Goal: Transaction & Acquisition: Purchase product/service

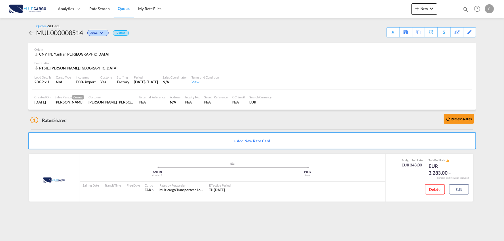
click at [128, 115] on div "1 Rates Shared Refresh Rates" at bounding box center [253, 119] width 446 height 18
click at [468, 32] on div "Edit" at bounding box center [470, 33] width 7 height 10
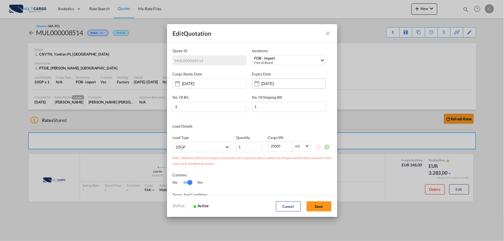
click at [267, 83] on input "[DATE]" at bounding box center [280, 83] width 36 height 5
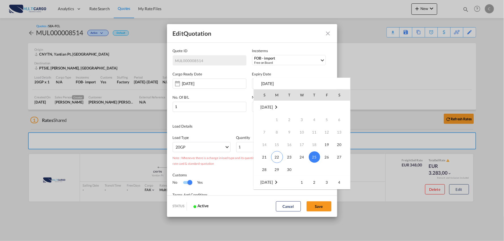
click at [280, 183] on md-icon "October 2025" at bounding box center [276, 182] width 7 height 7
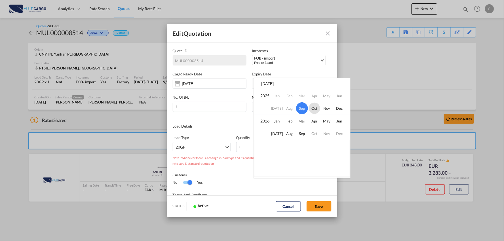
click at [312, 108] on span "Oct" at bounding box center [314, 108] width 11 height 11
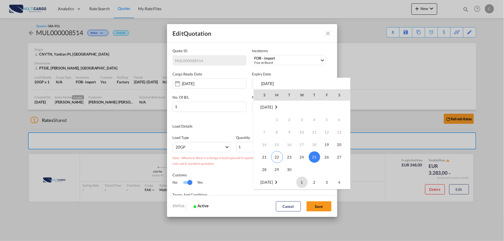
scroll to position [75, 0]
click at [292, 131] on span "14" at bounding box center [289, 132] width 11 height 11
type input "[DATE]"
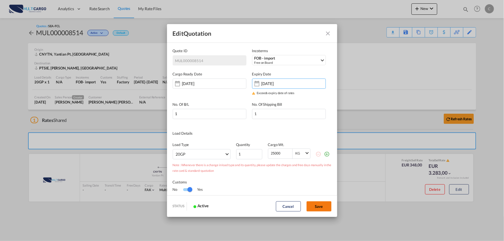
click at [326, 207] on button "Save" at bounding box center [319, 206] width 25 height 10
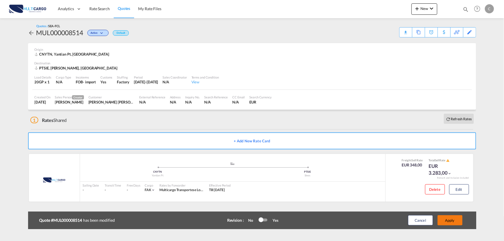
click at [453, 221] on button "Apply" at bounding box center [450, 220] width 25 height 10
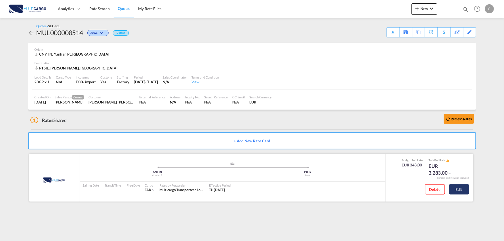
click at [463, 191] on button "Edit" at bounding box center [460, 189] width 20 height 10
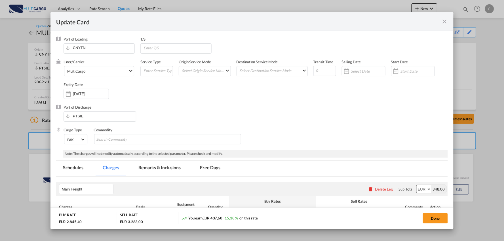
select select "per container"
select select "per equipment"
select select "per_document"
select select "per B/L"
select select "per container"
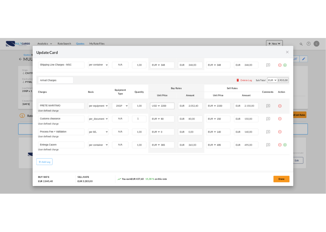
scroll to position [189, 0]
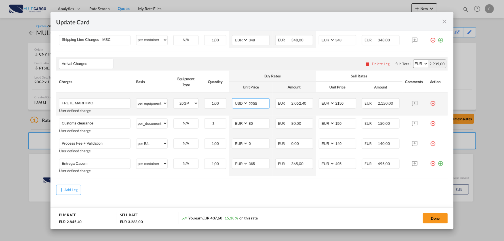
drag, startPoint x: 261, startPoint y: 101, endPoint x: 225, endPoint y: 104, distance: 36.2
click at [227, 104] on tr "FRETE MARITIMO Please Enter User Defined Charges Cannot Be Published User defin…" at bounding box center [252, 104] width 392 height 23
drag, startPoint x: 346, startPoint y: 104, endPoint x: 321, endPoint y: 104, distance: 24.7
click at [322, 104] on md-input-container "AED AFN ALL AMD ANG AOA ARS AUD AWG AZN BAM BBD BDT BGN BHD BIF BMD BND BOB BRL…" at bounding box center [338, 103] width 38 height 10
click at [251, 103] on input "118" at bounding box center [258, 103] width 21 height 9
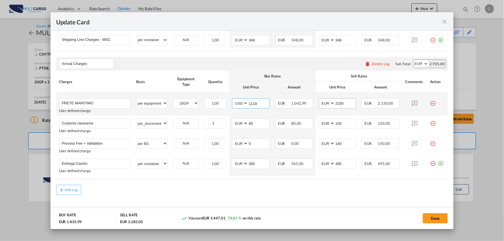
type input "1118"
drag, startPoint x: 345, startPoint y: 104, endPoint x: 322, endPoint y: 104, distance: 23.6
click at [323, 104] on md-input-container "AED AFN ALL AMD ANG AOA ARS AUD AWG AZN BAM BBD BDT BGN BHD BIF BMD BND BOB BRL…" at bounding box center [338, 103] width 38 height 10
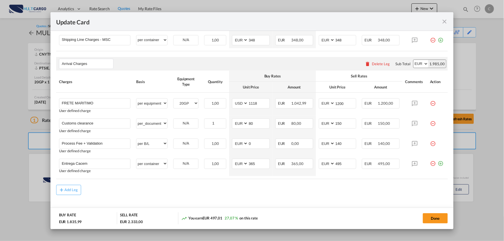
click at [325, 206] on md-content "Main Freight Please enter leg name Leg Name Already Exists Delete Leg Sub Total…" at bounding box center [252, 105] width 392 height 235
click at [141, 190] on div "Add Leg" at bounding box center [252, 190] width 392 height 10
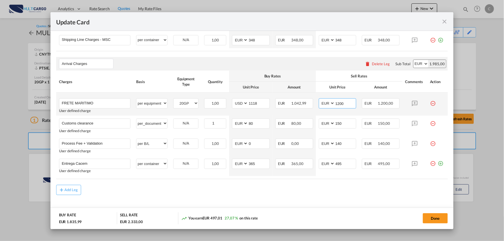
click at [350, 101] on input "1200" at bounding box center [345, 103] width 21 height 9
drag, startPoint x: 348, startPoint y: 104, endPoint x: 295, endPoint y: 104, distance: 52.2
click at [297, 105] on tr "FRETE MARITIMO Please Enter User Defined Charges Cannot Be Published User defin…" at bounding box center [252, 104] width 392 height 23
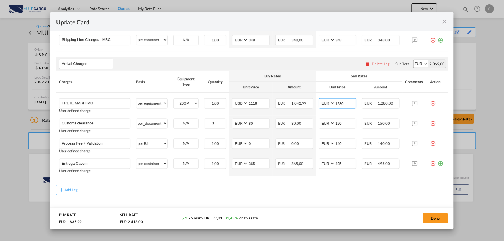
type input "1280"
click at [292, 73] on th "Buy Rates" at bounding box center [272, 76] width 87 height 11
click at [438, 164] on md-icon "icon-plus-circle-outline green-400-fg" at bounding box center [441, 162] width 6 height 6
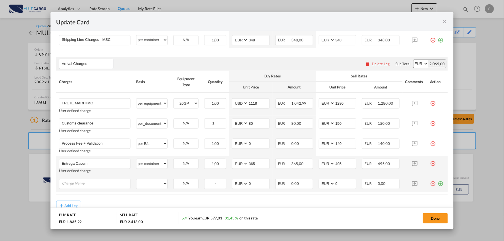
click at [430, 184] on md-icon "icon-minus-circle-outline red-400-fg" at bounding box center [433, 182] width 6 height 6
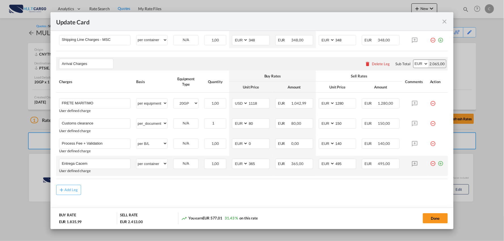
click at [150, 196] on md-content "Main Freight Please enter leg name Leg Name Already Exists Delete Leg Sub Total…" at bounding box center [252, 105] width 392 height 235
drag, startPoint x: 339, startPoint y: 166, endPoint x: 294, endPoint y: 171, distance: 45.6
click at [294, 171] on tr "Entrega Cacem Please Enter User Defined Charges Cannot Be Published User define…" at bounding box center [252, 166] width 392 height 20
type input "230"
drag, startPoint x: 250, startPoint y: 163, endPoint x: 216, endPoint y: 167, distance: 34.5
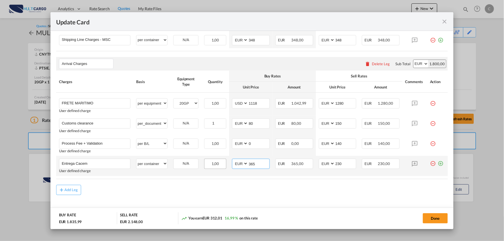
click at [220, 166] on tr "Entrega Cacem Please Enter User Defined Charges Cannot Be Published User define…" at bounding box center [252, 166] width 392 height 20
type input "185"
click at [242, 193] on div "Add Leg" at bounding box center [252, 190] width 392 height 10
click at [433, 220] on button "Done" at bounding box center [435, 218] width 25 height 10
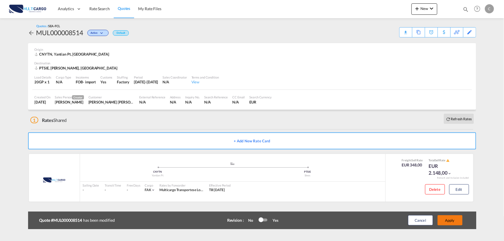
click at [453, 218] on button "Apply" at bounding box center [450, 220] width 25 height 10
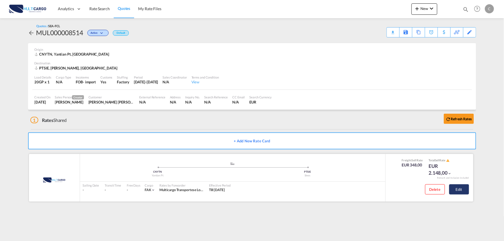
click at [455, 190] on button "Edit" at bounding box center [460, 189] width 20 height 10
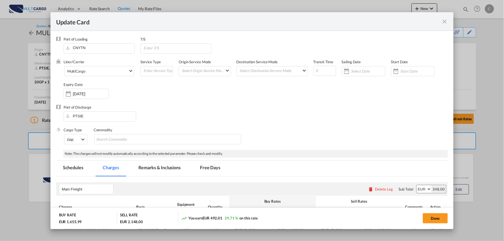
click at [147, 171] on md-tab-item "Remarks & Inclusions" at bounding box center [160, 169] width 56 height 16
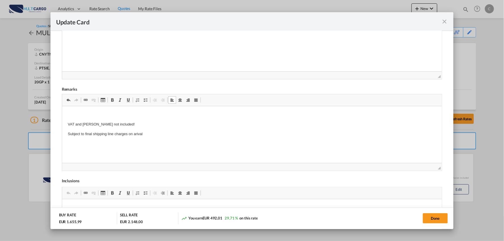
click at [69, 113] on p "Editor de texto enriquecido, editor7" at bounding box center [252, 115] width 369 height 6
drag, startPoint x: 83, startPoint y: 113, endPoint x: 93, endPoint y: 113, distance: 9.4
click at [85, 113] on p "Taxa sobrepeso -" at bounding box center [252, 115] width 369 height 6
drag, startPoint x: 86, startPoint y: 114, endPoint x: 65, endPoint y: 114, distance: 20.4
click at [66, 114] on html "Taxa sobrepeso - VAT and Dutties not included! Subject to final shipping line c…" at bounding box center [252, 124] width 380 height 36
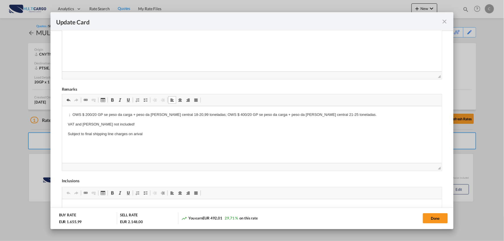
click at [72, 114] on p "； OWS $ 200/20 GP se peso da carga + peso da tara central 18-20,99 toneladas; O…" at bounding box center [252, 115] width 369 height 6
click at [83, 114] on p "OWS $ 200/20 GP se peso da carga + peso da tara central 18-20,99 toneladas; OWS…" at bounding box center [252, 115] width 369 height 6
click at [85, 113] on p "OWS $ 200/20 GP se peso da carga + peso da tara central 18-20,99 toneladas; OWS…" at bounding box center [252, 115] width 369 height 6
drag, startPoint x: 76, startPoint y: 114, endPoint x: 69, endPoint y: 115, distance: 7.4
click at [69, 115] on p "OWS $ 250/20 GP se peso da carga + peso da tara central 18-20,99 toneladas; OWS…" at bounding box center [252, 115] width 369 height 6
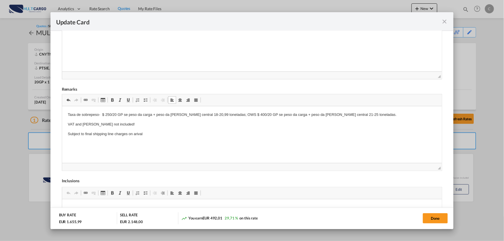
click at [189, 114] on p "Taxa de sobrepeso- $ 250/20 GP se peso da carga + peso da tara central 18-20,99…" at bounding box center [252, 115] width 369 height 6
click at [189, 113] on p "Taxa de sobrepeso- $ 250/20 GP se peso da carga + peso da tara 18-20,99 tonelad…" at bounding box center [252, 115] width 369 height 6
drag, startPoint x: 221, startPoint y: 114, endPoint x: 219, endPoint y: 129, distance: 14.7
click at [221, 115] on p "Taxa de sobrepeso- $ 250/20 GP se peso da carga + peso da tara 18-20, 99 tonela…" at bounding box center [252, 115] width 369 height 6
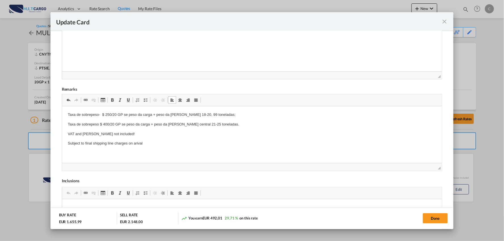
click at [104, 124] on p "Taxa de sobrepeso $ 400/20 GP se peso da carga + peso da tara central 21-25 ton…" at bounding box center [252, 125] width 369 height 6
click at [100, 123] on p "Taxa de sobrepeso $400/20 GP se peso da carga + peso da tara central 21-25 tone…" at bounding box center [252, 125] width 369 height 6
click at [107, 123] on p "Taxa de sobrepeso $400/20 GP se peso da carga + peso da tara central 21-25 tone…" at bounding box center [252, 125] width 369 height 6
click at [190, 142] on p "Subject to final shipping line charges on arival" at bounding box center [252, 144] width 369 height 6
click at [187, 123] on p "Taxa de sobrepeso $450/20 GP se peso da carga + peso da tara central 21-25 tone…" at bounding box center [252, 125] width 369 height 6
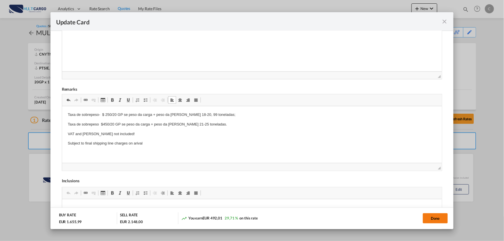
click at [438, 220] on button "Done" at bounding box center [435, 218] width 25 height 10
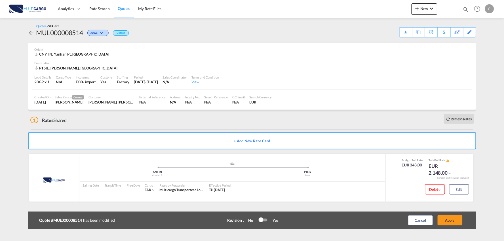
scroll to position [80, 0]
click at [449, 218] on div "Update Card Port of [GEOGRAPHIC_DATA] CNYTN T/S Liner/Carrier MultiCargo Atlant…" at bounding box center [252, 120] width 504 height 241
click at [455, 219] on button "Apply" at bounding box center [450, 220] width 25 height 10
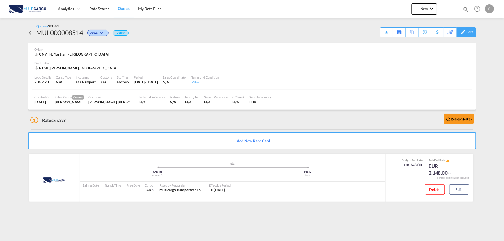
click at [465, 32] on md-icon at bounding box center [463, 32] width 7 height 4
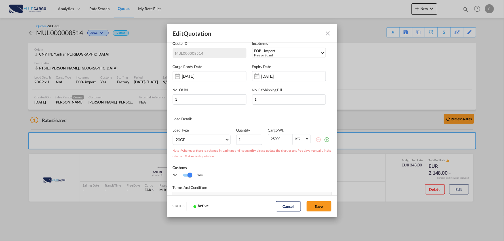
scroll to position [1, 0]
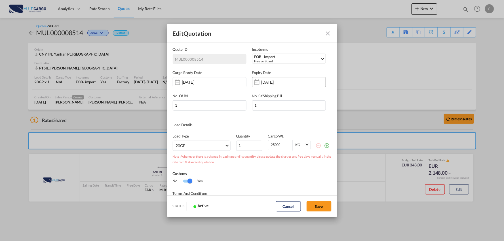
click at [267, 86] on div "[DATE]" at bounding box center [289, 82] width 74 height 10
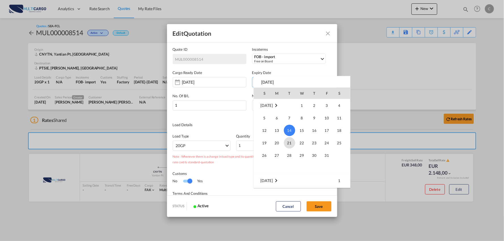
scroll to position [44, 0]
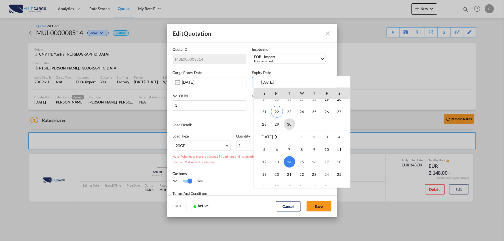
click at [292, 124] on span "30" at bounding box center [289, 124] width 11 height 11
type input "30 Sep 2025"
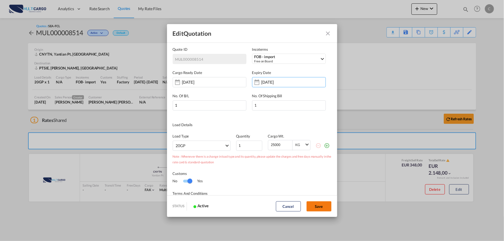
click at [325, 205] on button "Save" at bounding box center [319, 206] width 25 height 10
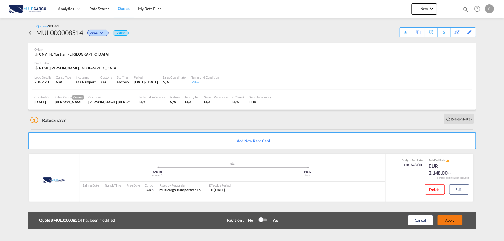
click at [455, 222] on button "Apply" at bounding box center [450, 220] width 25 height 10
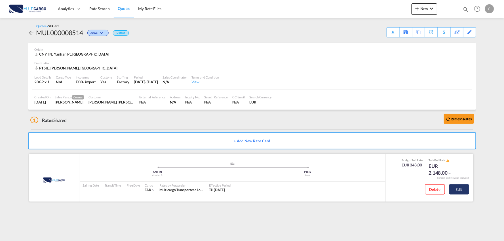
click at [464, 191] on button "Edit" at bounding box center [460, 189] width 20 height 10
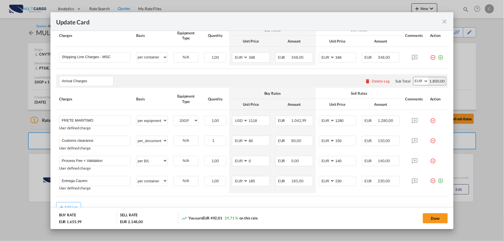
scroll to position [158, 0]
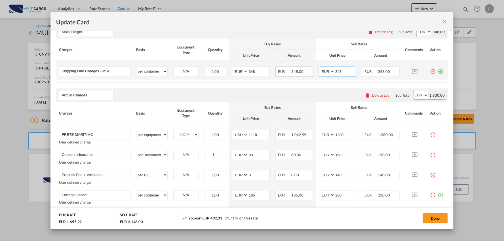
drag, startPoint x: 344, startPoint y: 69, endPoint x: 308, endPoint y: 72, distance: 36.7
click at [319, 72] on md-input-container "AED AFN ALL AMD ANG AOA ARS AUD AWG AZN BAM BBD BDT BGN BHD BIF BMD BND BOB BRL…" at bounding box center [338, 72] width 38 height 10
type input "547"
drag, startPoint x: 119, startPoint y: 70, endPoint x: 2, endPoint y: 64, distance: 116.8
click at [3, 64] on div "Update Card Port of [GEOGRAPHIC_DATA] CNYTN T/S Liner/Carrier MultiCargo Atlant…" at bounding box center [252, 120] width 504 height 241
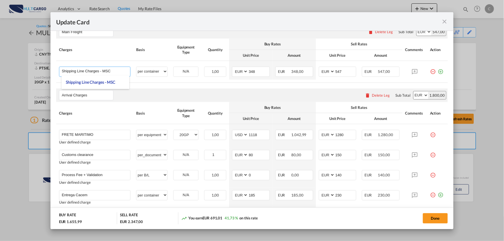
type input "e"
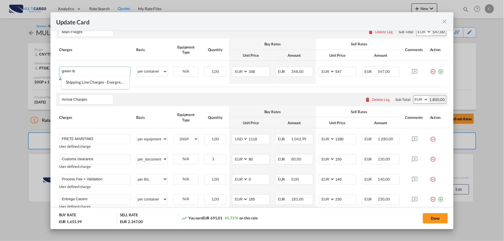
drag, startPoint x: 95, startPoint y: 70, endPoint x: 12, endPoint y: 68, distance: 82.6
click at [12, 68] on div "Update Card Port of [GEOGRAPHIC_DATA] CNYTN T/S Liner/Carrier MultiCargo Atlant…" at bounding box center [252, 120] width 504 height 241
click at [100, 80] on span "Shipping Line Charges - Evergreen/Green Iberica" at bounding box center [108, 82] width 84 height 5
type input "Shipping Line Charges - Evergreen/Green Iberica"
type input "0"
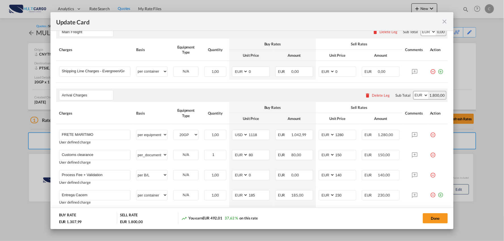
click at [203, 89] on div "Arrival Charges Please enter leg name Leg Name Already Exists Delete Leg Sub To…" at bounding box center [252, 96] width 392 height 14
drag, startPoint x: 335, startPoint y: 71, endPoint x: 308, endPoint y: 68, distance: 27.5
click at [320, 71] on md-input-container "AED AFN ALL AMD ANG AOA ARS AUD AWG AZN BAM BBD BDT BGN BHD BIF BMD BND BOB BRL…" at bounding box center [338, 72] width 38 height 10
drag, startPoint x: 343, startPoint y: 70, endPoint x: 305, endPoint y: 72, distance: 37.8
click at [307, 72] on tr "Shipping Line Charges - Evergreen/Green Iberica Please Enter User Defined Charg…" at bounding box center [252, 70] width 392 height 19
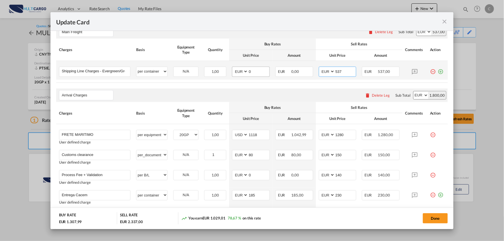
type input "537"
drag, startPoint x: 251, startPoint y: 72, endPoint x: 232, endPoint y: 72, distance: 18.4
click at [232, 72] on md-input-container "AED AFN ALL AMD ANG AOA ARS AUD AWG AZN BAM BBD BDT BGN BHD BIF BMD BND BOB BRL…" at bounding box center [251, 72] width 38 height 10
type input "537"
click at [215, 90] on div "Arrival Charges Please enter leg name Leg Name Already Exists Delete Leg Sub To…" at bounding box center [252, 96] width 392 height 14
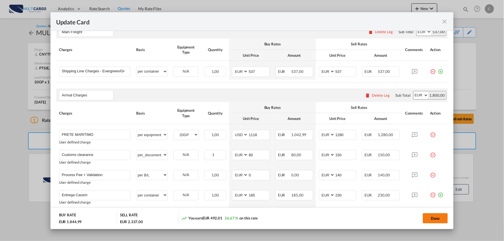
click at [432, 217] on button "Done" at bounding box center [435, 218] width 25 height 10
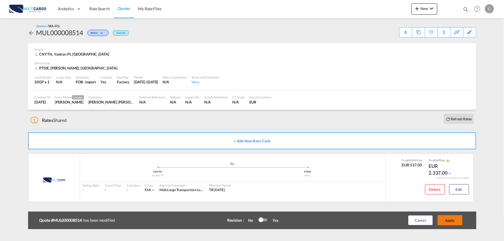
click at [452, 219] on div "Update Card Port of [GEOGRAPHIC_DATA] CNYTN T/S Liner/Carrier MultiCargo Atlant…" at bounding box center [252, 120] width 504 height 241
click at [452, 219] on button "Apply" at bounding box center [450, 220] width 25 height 10
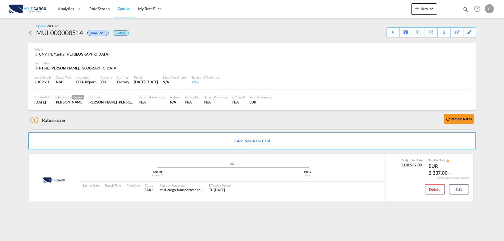
click at [173, 114] on div "1 Rates Shared Refresh Rates" at bounding box center [253, 119] width 446 height 18
click at [391, 31] on div "Download Quote" at bounding box center [382, 32] width 29 height 9
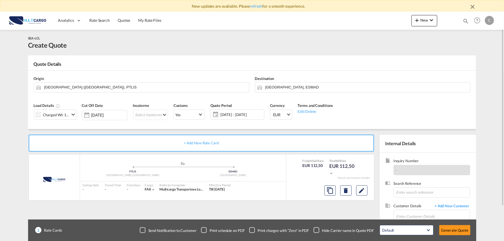
click at [171, 42] on div "SEA-LCL Create Quote" at bounding box center [252, 42] width 448 height 14
click at [175, 41] on div "SEA-LCL Create Quote" at bounding box center [252, 42] width 448 height 14
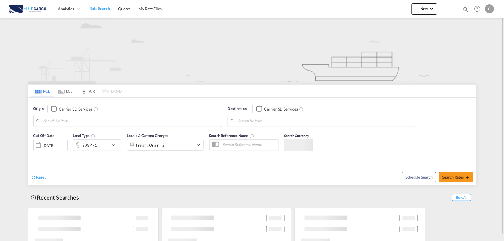
type input "Port of Qingdao, Qingdao, CNTAO"
type input "Leixoes, Leixoes, PTLEI"
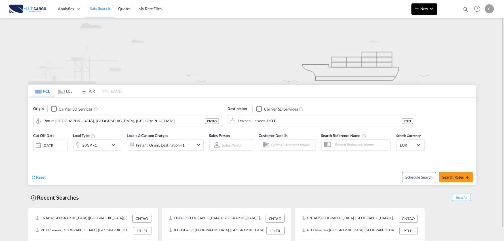
click at [431, 10] on md-icon "icon-chevron-down" at bounding box center [432, 8] width 7 height 7
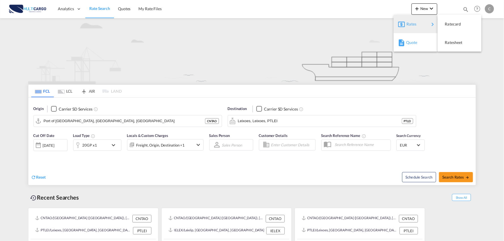
click at [412, 43] on span "Quote" at bounding box center [409, 42] width 6 height 11
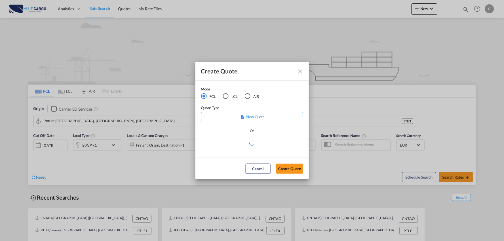
click at [225, 97] on div "LCL" at bounding box center [226, 96] width 6 height 6
click at [253, 146] on md-select "Select template EXP LCL Globelink 09/2025 Patricia Barroso | 12 Sep 2025 EXP UK…" at bounding box center [252, 144] width 102 height 11
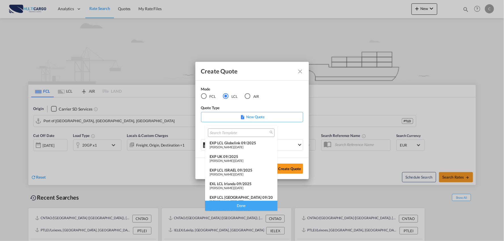
scroll to position [32, 0]
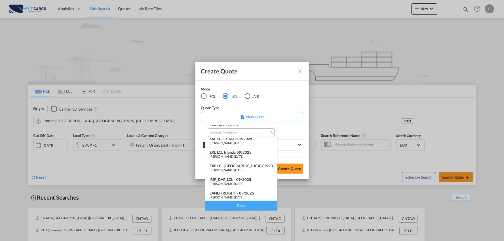
click at [237, 179] on div "IMP_DAP_LCL - 09/2025" at bounding box center [241, 179] width 63 height 5
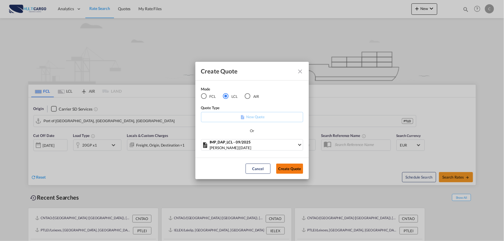
click at [293, 166] on button "Create Quote" at bounding box center [289, 169] width 27 height 10
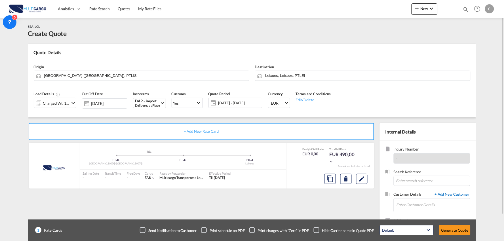
click at [453, 196] on span "+ Add New Customer" at bounding box center [451, 195] width 38 height 7
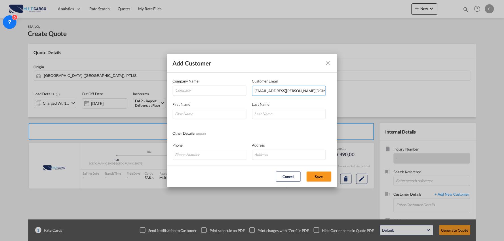
click at [301, 87] on input "'frank.gz@sylhk.com'" at bounding box center [289, 91] width 74 height 10
click at [255, 90] on input "'frank.gz@sylhk.com" at bounding box center [289, 91] width 74 height 10
type input "frank.gz@sylhk.com"
click at [209, 115] on input "Add Customer Company ..." at bounding box center [210, 114] width 74 height 10
drag, startPoint x: 163, startPoint y: 111, endPoint x: 104, endPoint y: 111, distance: 58.7
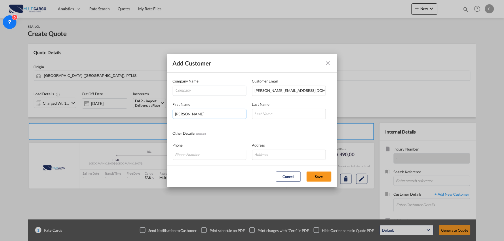
click at [104, 111] on div "Add Customer Company Name Customer Email frank.gz@sylhk.com First Name Frank La…" at bounding box center [252, 120] width 504 height 241
type input "Mr"
type input "Frank"
click at [188, 115] on input "Mr" at bounding box center [210, 114] width 74 height 10
type input "Mr."
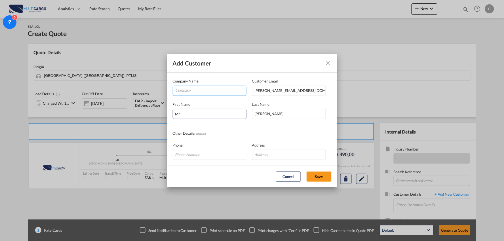
click at [188, 90] on input "Company" at bounding box center [211, 90] width 71 height 9
drag, startPoint x: 207, startPoint y: 93, endPoint x: 208, endPoint y: 96, distance: 3.3
click at [207, 93] on input "Company" at bounding box center [211, 90] width 71 height 9
paste input "S Y & L INTERNATIONAL LIMITED"
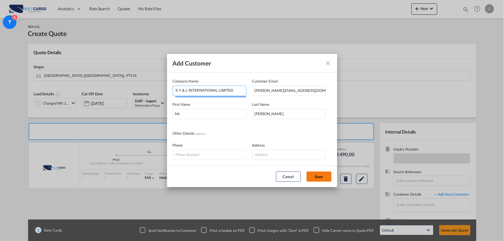
type input "S Y & L INTERNATIONAL LIMITED"
click at [324, 177] on button "Save" at bounding box center [319, 177] width 25 height 10
type input "S Y & L INTERNATIONAL LIMITED, Mr. Frank, frank.gz@sylhk.com"
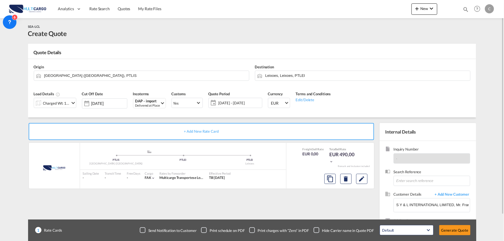
click at [317, 228] on div "Checkbox No Ink" at bounding box center [317, 231] width 6 height 6
click at [323, 208] on div "+ Add New Rate Card MultiCargo added by you .a{fill:#aaa8ad;} .a{fill:#aaa8ad;}…" at bounding box center [202, 182] width 349 height 119
click at [57, 103] on div "Charged Wt: 1,00 W/M" at bounding box center [56, 103] width 27 height 8
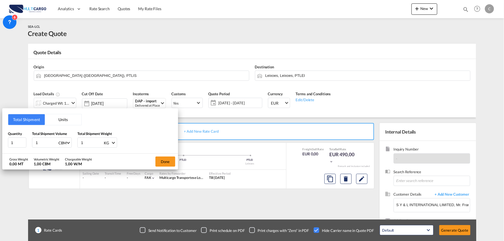
drag, startPoint x: 1, startPoint y: 142, endPoint x: -9, endPoint y: 144, distance: 9.8
click at [0, 144] on html "Analytics Reports Dashboard Rate Search Quotes My Rate Files" at bounding box center [252, 120] width 504 height 241
type input "4.87"
drag, startPoint x: 85, startPoint y: 142, endPoint x: 55, endPoint y: 142, distance: 29.2
click at [55, 142] on div "Quantity 1 Total Shipment Volume 4.87 CBM CBM CFT Total Shipment Weight 1 KG KG…" at bounding box center [90, 139] width 165 height 17
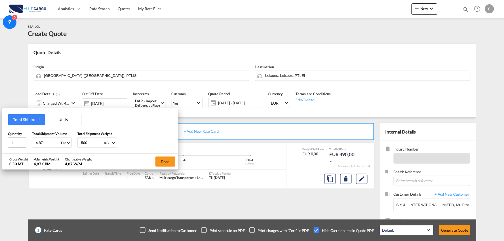
type input "500"
drag, startPoint x: 15, startPoint y: 140, endPoint x: 0, endPoint y: 141, distance: 15.1
click at [0, 141] on div "Total Shipment Units Quantity 1 Total Shipment Volume 4.87 CBM CBM CFT Total Sh…" at bounding box center [252, 120] width 504 height 241
type input "2"
click at [165, 164] on button "Done" at bounding box center [166, 162] width 20 height 10
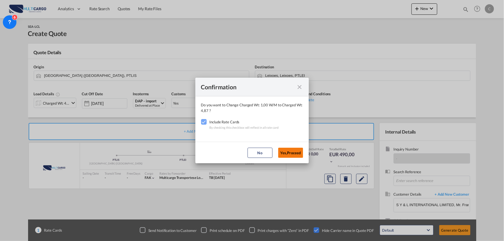
click at [290, 151] on button "Yes,Proceed" at bounding box center [290, 153] width 25 height 10
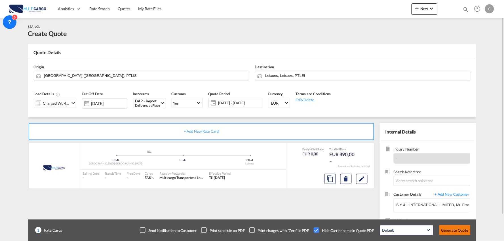
click at [461, 229] on button "Generate Quote" at bounding box center [455, 230] width 31 height 10
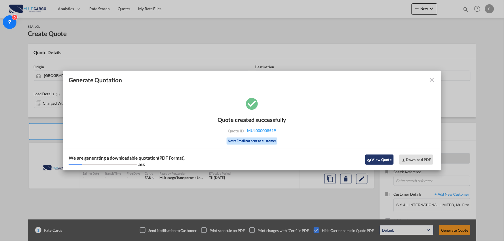
click at [378, 157] on button "View Quote" at bounding box center [380, 160] width 28 height 10
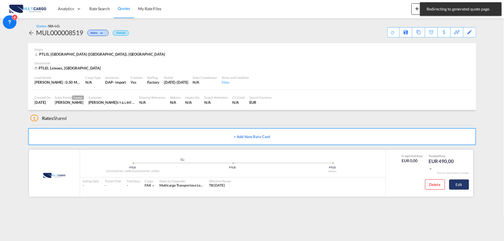
click at [460, 185] on button "Edit" at bounding box center [460, 185] width 20 height 10
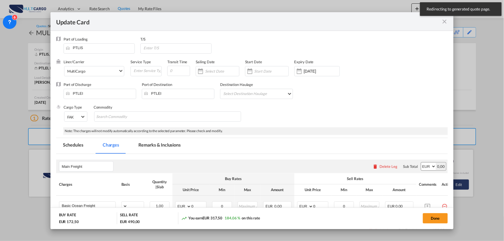
select select "per_shipment"
select select "per_bl"
select select "per_shipment"
select select "per_doc"
select select "per_shipment"
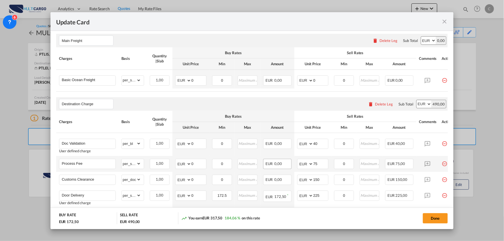
scroll to position [169, 0]
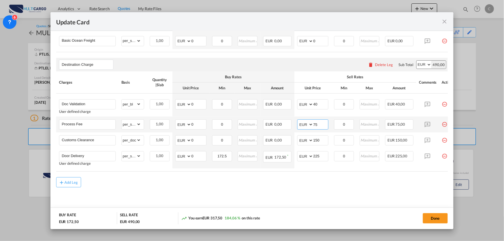
drag, startPoint x: 321, startPoint y: 121, endPoint x: 297, endPoint y: 121, distance: 24.7
click at [307, 121] on md-input-container "AED AFN ALL AMD ANG AOA ARS AUD AWG AZN BAM BBD BDT BGN BHD BIF BMD BND BOB BRL…" at bounding box center [312, 124] width 31 height 10
type input "90"
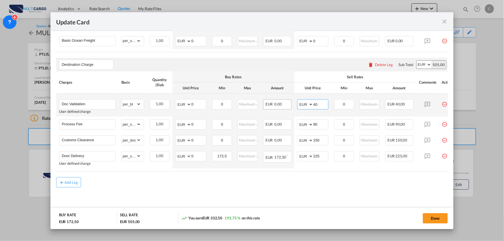
drag, startPoint x: 322, startPoint y: 102, endPoint x: 287, endPoint y: 98, distance: 35.2
click at [287, 98] on tr "Doc Validation User defined charge Please Enter Already Exists gross_weight vol…" at bounding box center [257, 105] width 402 height 23
type input "9"
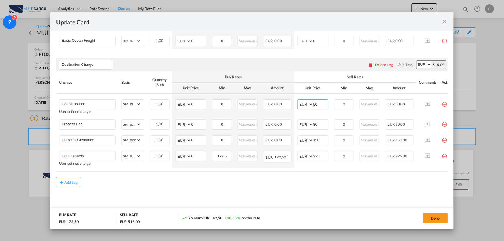
type input "50"
click at [350, 206] on md-content "Main Freight Please enter leg name Leg Name Already Exists Delete Leg Sub Total…" at bounding box center [252, 102] width 392 height 226
drag, startPoint x: 93, startPoint y: 157, endPoint x: 48, endPoint y: 152, distance: 44.8
click at [48, 152] on div "Update Card Port of Loading PTLIS T/S Liner/Carrier MultiCargo Atlantic Contain…" at bounding box center [252, 120] width 504 height 241
click at [293, 191] on md-content "Main Freight Please enter leg name Leg Name Already Exists Delete Leg Sub Total…" at bounding box center [252, 102] width 392 height 226
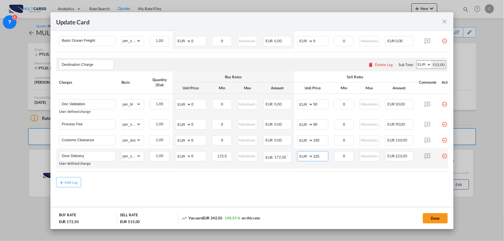
drag, startPoint x: 324, startPoint y: 157, endPoint x: 294, endPoint y: 150, distance: 30.8
click at [284, 154] on tr "Door Delivery User defined charge Please Enter Already Exists gross_weight volu…" at bounding box center [257, 158] width 402 height 20
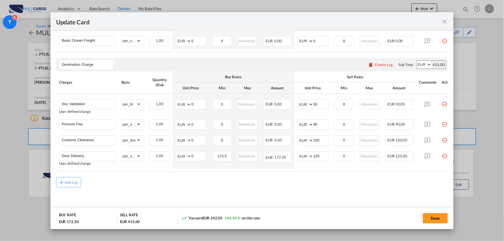
click at [245, 194] on md-content "Main Freight Please enter leg name Leg Name Already Exists Delete Leg Sub Total…" at bounding box center [252, 102] width 392 height 226
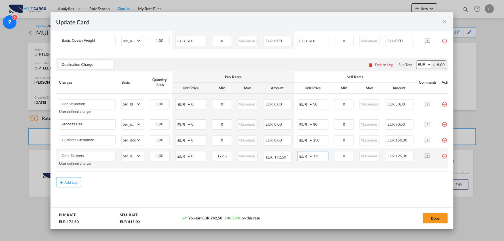
click at [324, 155] on input "125" at bounding box center [321, 156] width 15 height 9
drag, startPoint x: 200, startPoint y: 154, endPoint x: 176, endPoint y: 157, distance: 24.3
click at [176, 157] on md-input-container "AED AFN ALL AMD ANG AOA ARS AUD AWG AZN BAM BBD BDT BGN BHD BIF BMD BND BOB BRL…" at bounding box center [190, 156] width 31 height 10
drag, startPoint x: 303, startPoint y: 157, endPoint x: 273, endPoint y: 152, distance: 30.0
click at [274, 159] on tr "Door Delivery User defined charge Please Enter Already Exists gross_weight volu…" at bounding box center [257, 158] width 402 height 20
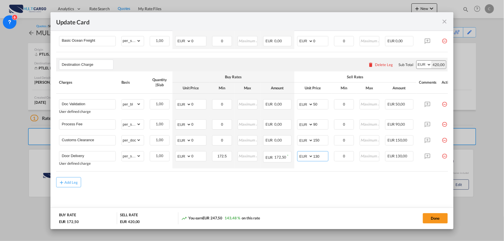
type input "130"
click at [249, 180] on div "Add Leg" at bounding box center [252, 182] width 392 height 10
click at [169, 154] on tr "Door Delivery User defined charge Please Enter Already Exists gross_weight volu…" at bounding box center [257, 158] width 402 height 20
type input "6"
type input "95"
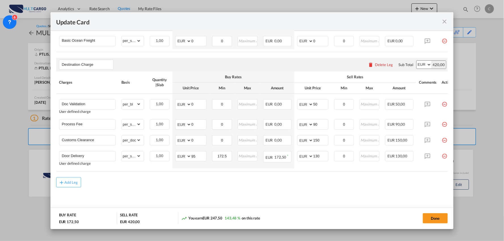
click at [174, 194] on md-content "Main Freight Please enter leg name Leg Name Already Exists Delete Leg Sub Total…" at bounding box center [252, 102] width 392 height 226
click at [440, 218] on button "Done" at bounding box center [435, 218] width 25 height 10
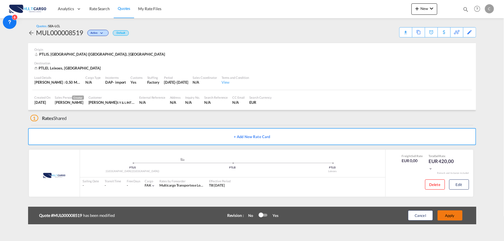
click at [453, 214] on button "Apply" at bounding box center [450, 216] width 25 height 10
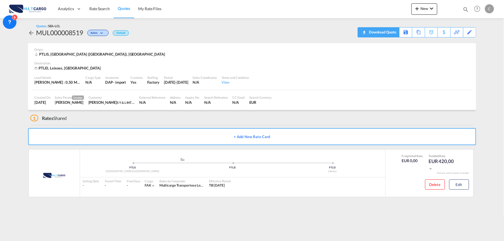
click at [390, 31] on div "Download Quote" at bounding box center [382, 32] width 29 height 9
click at [421, 12] on button "New" at bounding box center [425, 8] width 26 height 11
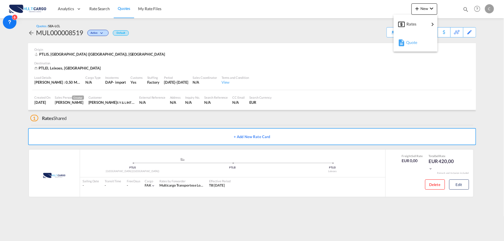
click at [410, 42] on span "Quote" at bounding box center [409, 42] width 6 height 11
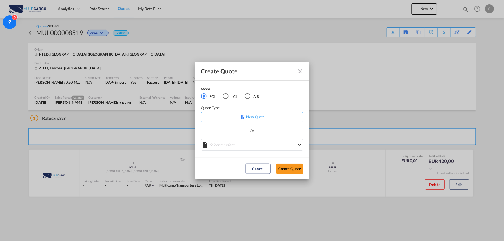
click at [251, 144] on md-select "Select template EXP EXW MERC.Nacional 09/2025 Patricia Barroso | 12 Sep 2025 IM…" at bounding box center [252, 144] width 102 height 11
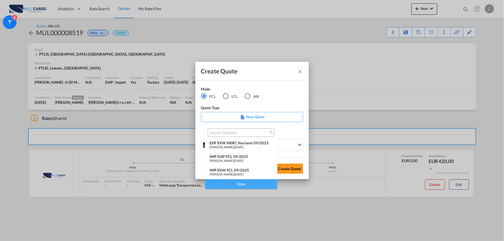
click at [237, 157] on div "IMP DAP FCL 09/2025" at bounding box center [241, 156] width 63 height 5
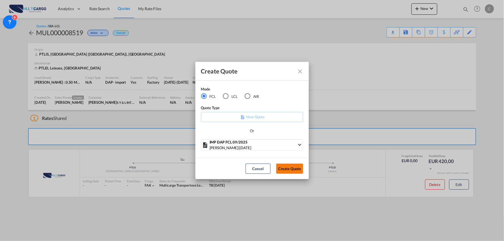
click at [297, 167] on button "Create Quote" at bounding box center [289, 169] width 27 height 10
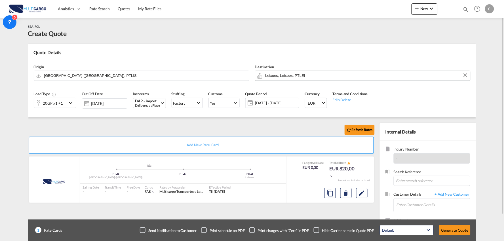
click at [275, 74] on input "Leixoes, Leixoes, PTLEI" at bounding box center [367, 76] width 202 height 10
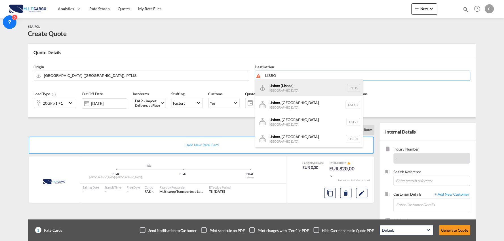
click at [277, 91] on div "Lisbo n ( Lisbo a) Portugal PTLIS" at bounding box center [309, 87] width 108 height 17
type input "[GEOGRAPHIC_DATA] ([GEOGRAPHIC_DATA]), PTLIS"
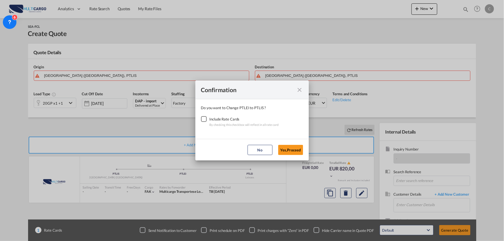
click at [205, 119] on div "Checkbox No Ink" at bounding box center [204, 119] width 6 height 6
drag, startPoint x: 283, startPoint y: 151, endPoint x: 392, endPoint y: 173, distance: 111.0
click at [287, 152] on button "Yes,Proceed" at bounding box center [290, 150] width 25 height 10
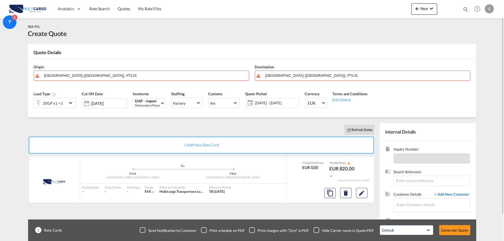
click at [449, 196] on span "+ Add New Customer" at bounding box center [451, 195] width 38 height 7
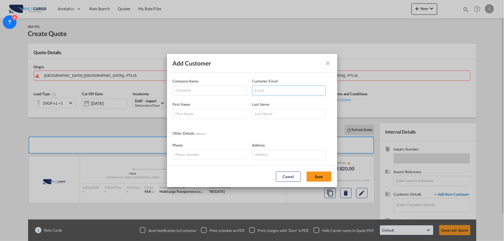
type input "'helen@cohscm.com'"
click at [302, 92] on input "'helen@cohscm.com'" at bounding box center [289, 91] width 74 height 10
paste input "Rua dos Parceiros, Nº2149 2400-497 Leiria"
type input "Rua dos Parceiros, Nº2149 2400-497 Leiria"
click at [307, 92] on input "'helen@cohscm.com'" at bounding box center [289, 91] width 74 height 10
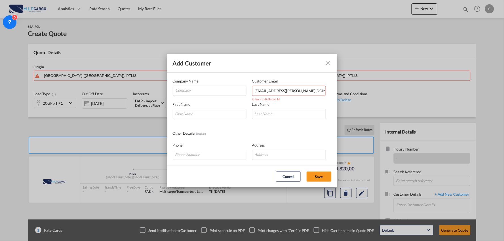
click at [256, 91] on input "'helen@cohscm.com" at bounding box center [289, 91] width 74 height 10
type input "helen@cohscm.com"
click at [191, 89] on input "Company" at bounding box center [211, 90] width 71 height 9
click at [201, 112] on input "Add Customer Company ..." at bounding box center [210, 114] width 74 height 10
drag, startPoint x: 147, startPoint y: 118, endPoint x: 100, endPoint y: 118, distance: 46.8
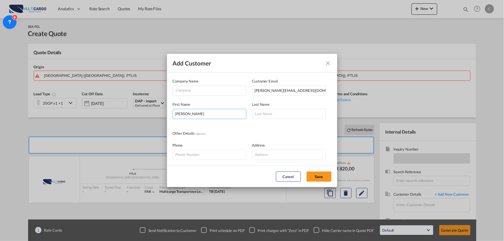
click at [100, 118] on div "Add Customer Company Name Customer Email helen@cohscm.com First Name helen Last…" at bounding box center [252, 120] width 504 height 241
type input "h"
type input "Helen"
type input "Cui"
drag, startPoint x: 193, startPoint y: 85, endPoint x: 194, endPoint y: 91, distance: 6.0
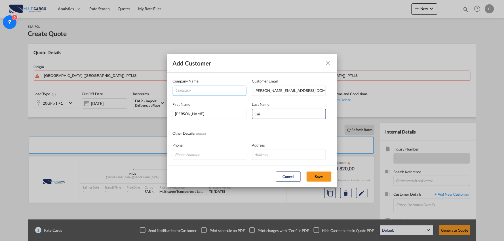
click at [193, 87] on md-autocomplete "Add Customer Company ..." at bounding box center [210, 91] width 74 height 10
click at [194, 91] on input "Company" at bounding box center [211, 90] width 71 height 9
paste input "Cohesion Supply Chain Management(ShenZhen)Co., Ltd."
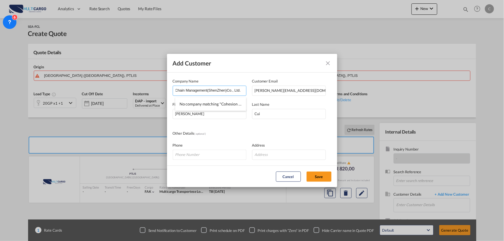
type input "Cohesion Supply Chain Management(ShenZhen)Co., Ltd."
drag, startPoint x: 272, startPoint y: 152, endPoint x: 280, endPoint y: 169, distance: 18.7
click at [272, 152] on input "Add Customer Company ..." at bounding box center [289, 155] width 74 height 10
paste input "Room 1702-03, Kerry Center, No.2008, Renminnan Road, Lowu District, Shenzhen, C…"
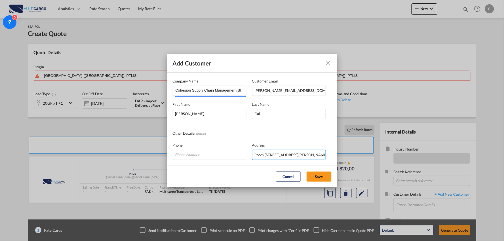
scroll to position [0, 72]
type input "Room 1702-03, Kerry Center, No.2008, Renminnan Road, Lowu District, Shenzhen, C…"
click at [322, 174] on button "Save" at bounding box center [319, 177] width 25 height 10
type input "Cohesion Supply Chain Management(ShenZhen)Co., Ltd., Helen Cui, helen@cohscm.com"
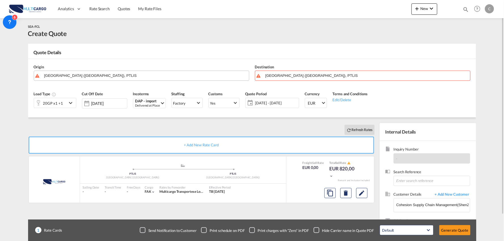
click at [79, 81] on md-autocomplete "[GEOGRAPHIC_DATA] ([GEOGRAPHIC_DATA]), PTLIS" at bounding box center [145, 76] width 202 height 10
click at [77, 77] on input "[GEOGRAPHIC_DATA] ([GEOGRAPHIC_DATA]), PTLIS" at bounding box center [145, 76] width 202 height 10
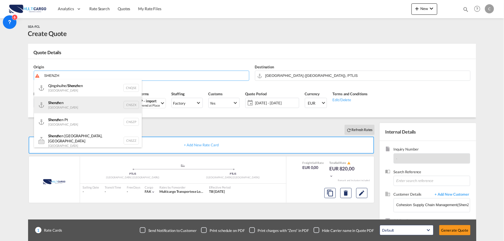
click at [73, 104] on div "Shenzh en China CNSZX" at bounding box center [88, 104] width 108 height 17
type input "Shenzhen, CNSZX"
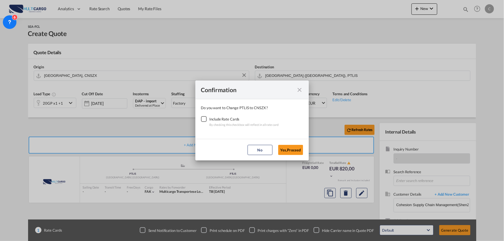
click at [204, 120] on div "Checkbox No Ink" at bounding box center [204, 119] width 6 height 6
click at [301, 150] on button "Yes,Proceed" at bounding box center [290, 150] width 25 height 10
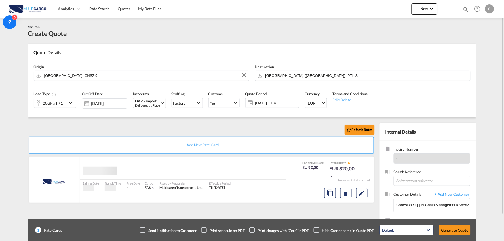
drag, startPoint x: 316, startPoint y: 233, endPoint x: 318, endPoint y: 229, distance: 4.1
click at [317, 233] on div "Checkbox No Ink" at bounding box center [317, 231] width 6 height 6
click at [55, 102] on div "20GP x1 +1" at bounding box center [53, 103] width 20 height 8
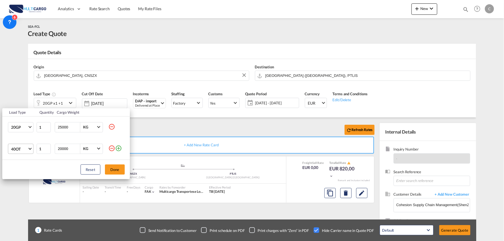
click at [26, 149] on span "40OT" at bounding box center [19, 149] width 16 height 6
click at [22, 145] on md-option "40HC" at bounding box center [26, 147] width 39 height 14
click at [26, 124] on md-select-value "20GP" at bounding box center [22, 128] width 23 height 10
click at [20, 159] on div "20OT" at bounding box center [16, 160] width 10 height 6
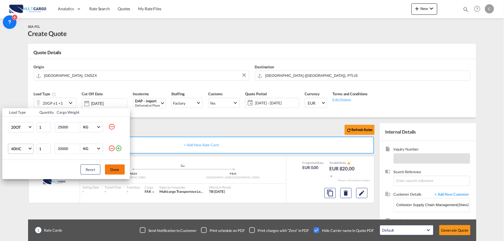
click at [114, 171] on button "Done" at bounding box center [115, 170] width 20 height 10
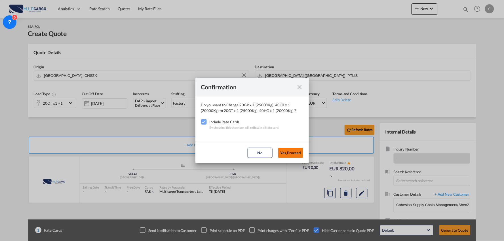
click at [291, 152] on button "Yes,Proceed" at bounding box center [290, 153] width 25 height 10
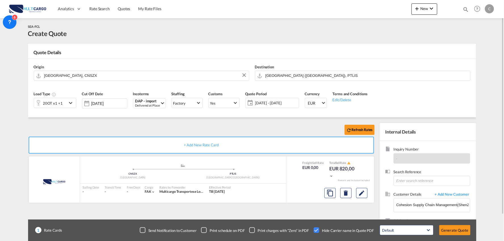
click at [159, 119] on div "Refresh Rates + Add New Rate Card MultiCargo added by you .a{fill:#aaa8ad;} .a{…" at bounding box center [252, 180] width 448 height 127
click at [455, 230] on button "Generate Quote" at bounding box center [455, 230] width 31 height 10
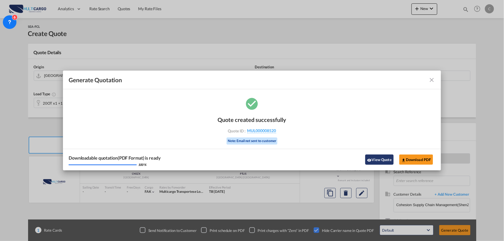
click at [392, 163] on button "View Quote" at bounding box center [380, 160] width 28 height 10
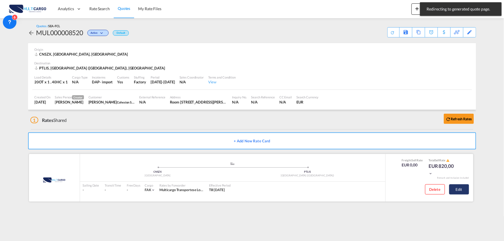
click at [456, 188] on button "Edit" at bounding box center [460, 189] width 20 height 10
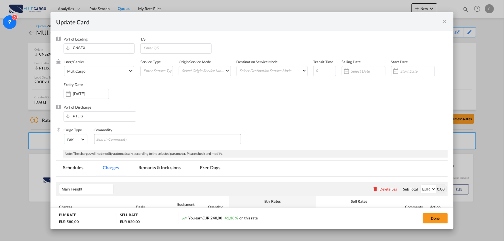
select select "per container"
select select "per B/L"
select select "per container"
select select "per B/L"
select select "per container"
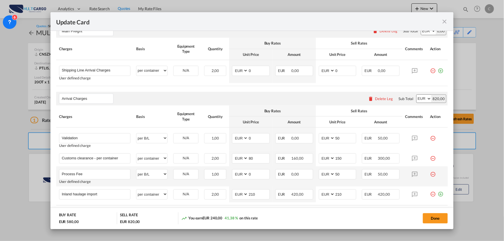
scroll to position [189, 0]
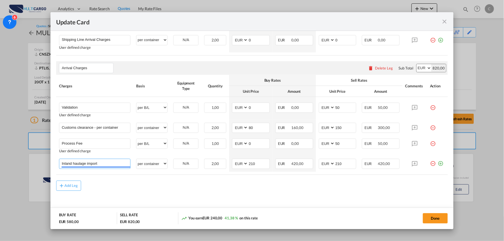
drag, startPoint x: 112, startPoint y: 163, endPoint x: -47, endPoint y: 137, distance: 161.1
click at [0, 137] on html "Analytics Reports Dashboard Rate Search Quotes My Rate Files" at bounding box center [252, 120] width 504 height 241
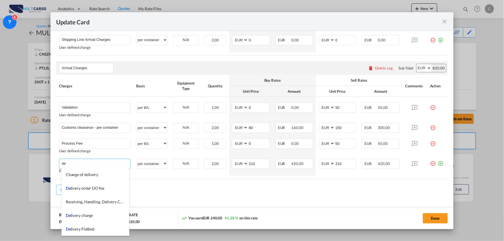
type input "d"
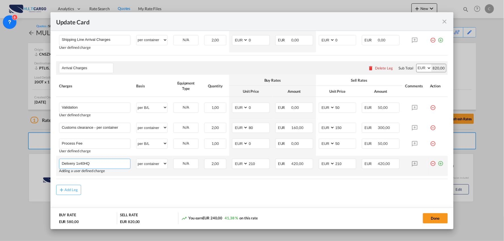
type input "Delivery 1x40HQ"
click at [438, 163] on md-icon "icon-plus-circle-outline green-400-fg" at bounding box center [441, 162] width 6 height 6
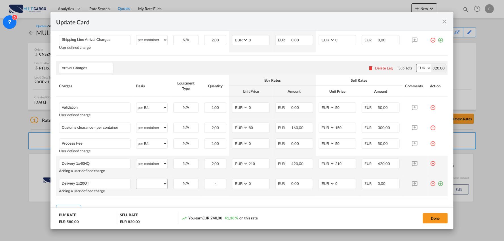
type input "Delivery 1x20OT"
drag, startPoint x: 152, startPoint y: 186, endPoint x: 152, endPoint y: 181, distance: 4.8
click at [152, 186] on select "per equipment per container per B/L per shipping bill per shipment per pallet p…" at bounding box center [152, 183] width 31 height 9
select select "per container"
click at [137, 179] on select "per equipment per container per B/L per shipping bill per shipment per pallet p…" at bounding box center [152, 183] width 31 height 9
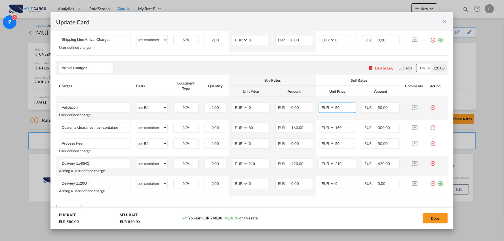
click at [349, 106] on input "50" at bounding box center [345, 107] width 21 height 9
click at [125, 105] on input "Validation" at bounding box center [96, 107] width 69 height 9
type input "Validation + Process Fee"
drag, startPoint x: 338, startPoint y: 107, endPoint x: 300, endPoint y: 106, distance: 38.1
click at [319, 109] on md-input-container "AED AFN ALL AMD ANG AOA ARS AUD AWG AZN BAM BBD BDT BGN BHD BIF BMD BND BOB BRL…" at bounding box center [338, 108] width 38 height 10
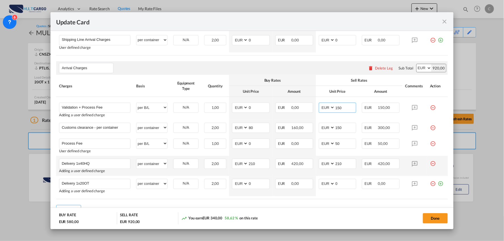
type input "150"
click at [430, 144] on md-icon "icon-minus-circle-outline red-400-fg" at bounding box center [433, 142] width 6 height 6
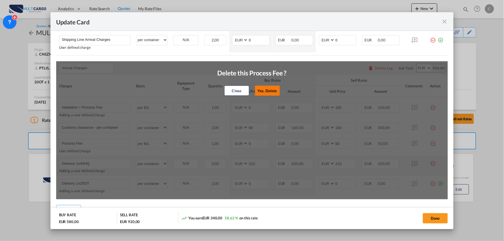
click at [276, 91] on button "Yes, Delete" at bounding box center [267, 91] width 25 height 10
type input "Delivery 1x40HQ"
select select "per container"
type input "210"
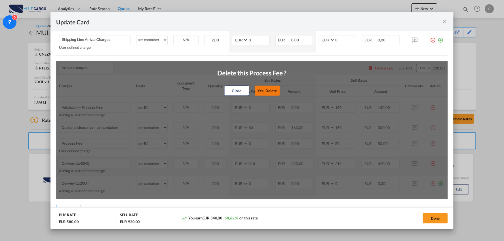
type input "Delivery 1x20OT"
type input "0"
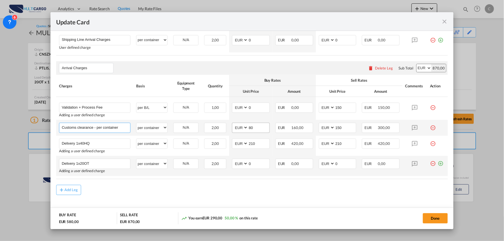
drag, startPoint x: 95, startPoint y: 128, endPoint x: 233, endPoint y: 130, distance: 138.2
click at [237, 129] on tr "Customs clearance - per container Please Enter User Defined Charges Cannot Be P…" at bounding box center [252, 128] width 392 height 16
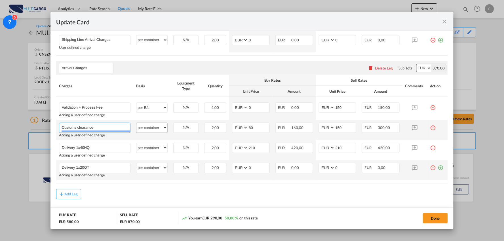
type input "Customs clearance"
click at [159, 129] on select "per equipment per container per B/L per shipping bill per shipment per pallet p…" at bounding box center [152, 127] width 31 height 9
select select "per_document"
click at [137, 123] on select "per equipment per container per B/L per shipping bill per shipment per pallet p…" at bounding box center [152, 127] width 31 height 9
click at [265, 126] on input "80" at bounding box center [258, 127] width 21 height 9
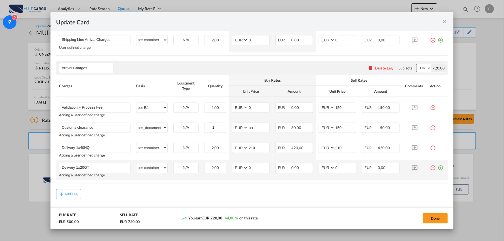
click at [243, 199] on div "Add Leg" at bounding box center [252, 194] width 392 height 10
click at [192, 69] on div "Arrival Charges Please enter leg name Leg Name Already Exists Delete Leg Sub To…" at bounding box center [252, 68] width 392 height 14
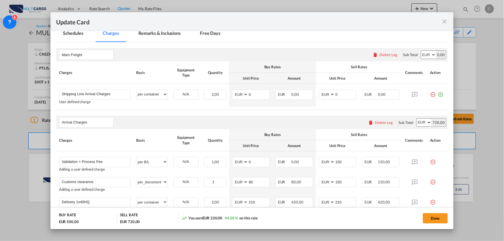
scroll to position [158, 0]
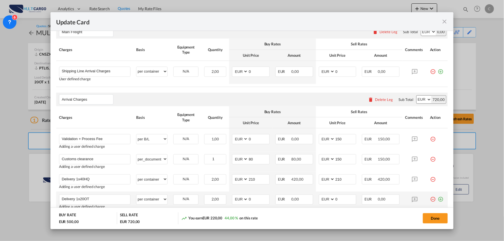
click at [177, 98] on div "Arrival Charges Please enter leg name Leg Name Already Exists Delete Leg Sub To…" at bounding box center [252, 100] width 392 height 14
drag, startPoint x: 248, startPoint y: 30, endPoint x: 249, endPoint y: 33, distance: 4.0
click at [249, 33] on add-new-rate "Update Card Port of Loading CNSZX T/S Liner/Carrier MultiCargo Atlantic Contain…" at bounding box center [253, 120] width 404 height 217
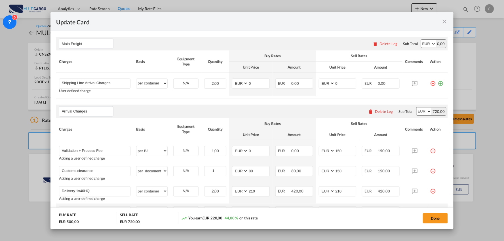
click at [226, 111] on div "Arrival Charges Please enter leg name Leg Name Already Exists Delete Leg Sub To…" at bounding box center [252, 112] width 392 height 14
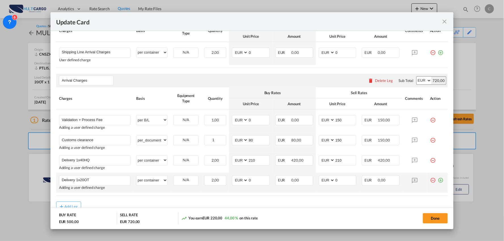
scroll to position [201, 0]
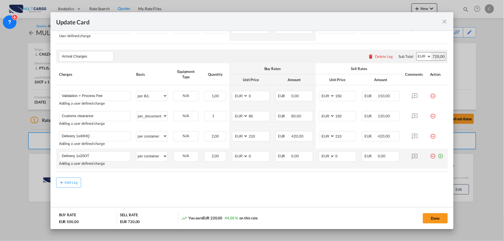
drag, startPoint x: 213, startPoint y: 187, endPoint x: 228, endPoint y: 190, distance: 15.1
click at [214, 189] on md-content "Main Freight Please enter leg name Leg Name Already Exists Delete Leg Sub Total…" at bounding box center [252, 95] width 392 height 239
click at [363, 197] on md-content "Main Freight Please enter leg name Leg Name Already Exists Delete Leg Sub Total…" at bounding box center [252, 95] width 392 height 239
click at [171, 190] on md-content "Main Freight Please enter leg name Leg Name Already Exists Delete Leg Sub Total…" at bounding box center [252, 95] width 392 height 239
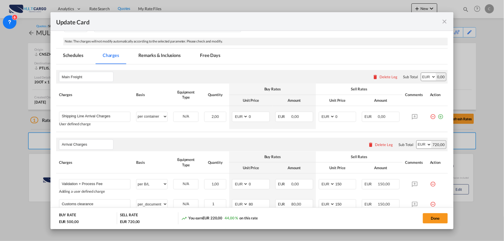
scroll to position [106, 0]
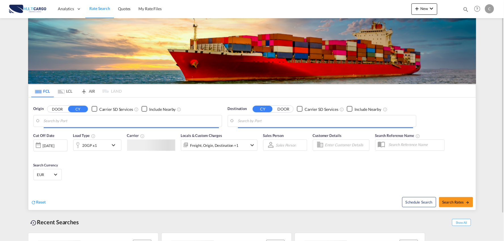
type input "Port of Qingdao, Qingdao, CNTAO"
type input "Leixoes, Leixoes, PTLEI"
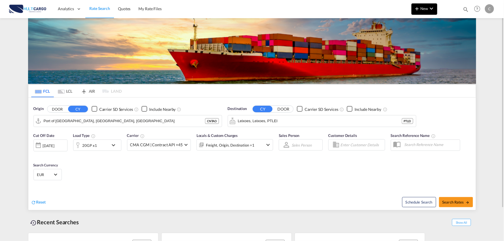
click at [433, 12] on button "New" at bounding box center [425, 8] width 26 height 11
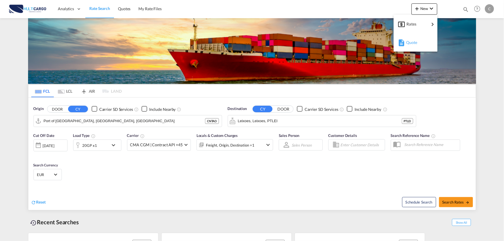
click at [410, 42] on span "Quote" at bounding box center [409, 42] width 6 height 11
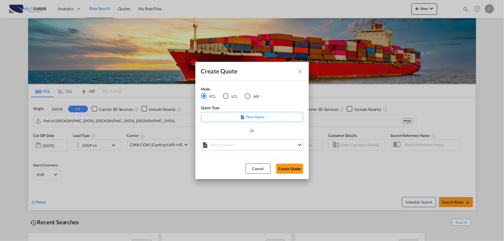
click at [238, 150] on md-select "Select template EXP EXW MERC.Nacional 09/2025 Patricia Barroso | 12 Sep 2025 IM…" at bounding box center [252, 144] width 102 height 11
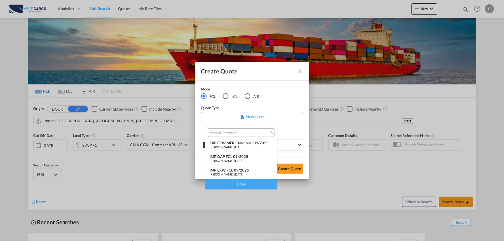
click at [237, 155] on div "IMP DAP FCL 09/2025" at bounding box center [241, 156] width 63 height 5
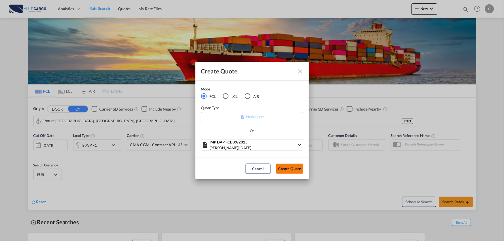
click at [293, 166] on button "Create Quote" at bounding box center [289, 169] width 27 height 10
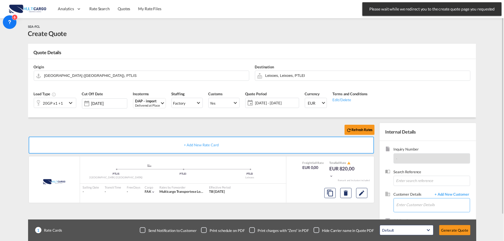
click at [437, 206] on input "Enter Customer Details" at bounding box center [434, 205] width 74 height 13
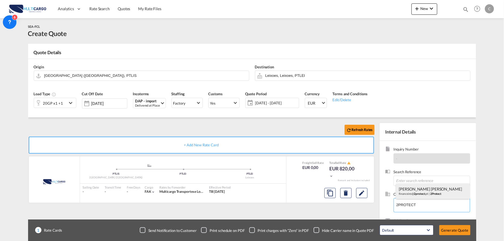
click at [414, 185] on div "João Jesus financeiro@ 2protect .pt | 2Protect" at bounding box center [433, 191] width 74 height 15
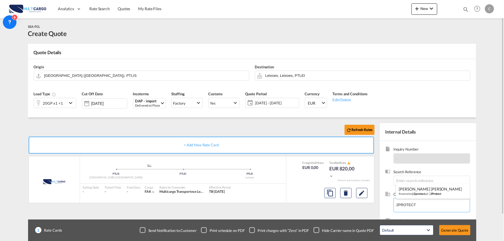
type input "2Protect, João Jesus, financeiro@2protect.pt"
click at [318, 231] on div "Checkbox No Ink" at bounding box center [317, 231] width 6 height 6
click at [161, 103] on span "Select Incoterms: DAP - import\aDelivered at Place" at bounding box center [162, 102] width 3 height 3
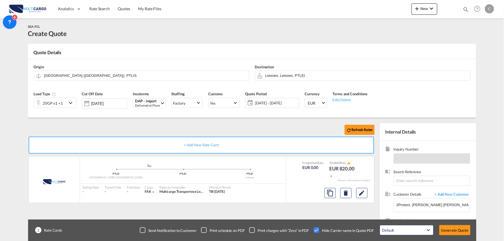
scroll to position [166, 0]
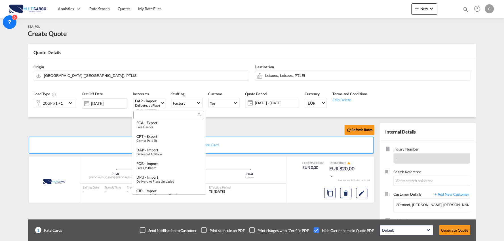
click at [158, 115] on input "search" at bounding box center [166, 115] width 63 height 5
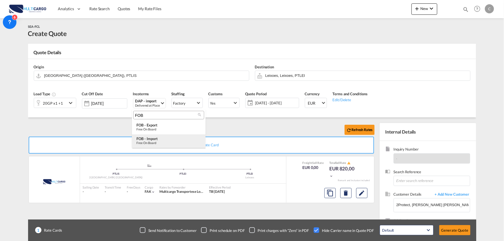
scroll to position [0, 0]
type input "FOB"
click at [157, 139] on div "FOB - import" at bounding box center [169, 139] width 65 height 5
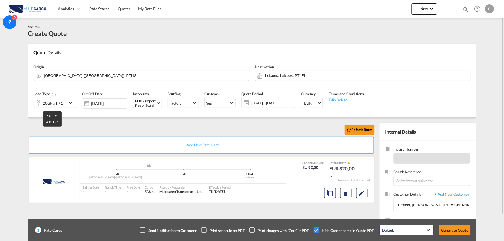
click at [60, 106] on div "20GP x1 +1" at bounding box center [53, 103] width 20 height 8
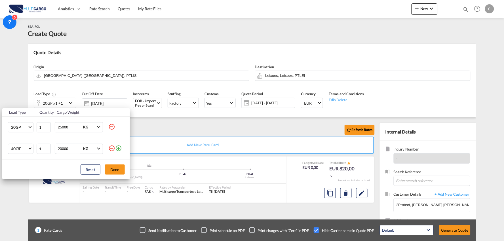
click at [112, 149] on md-icon "icon-minus-circle-outline" at bounding box center [111, 148] width 7 height 7
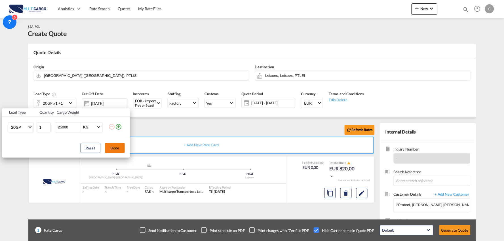
click at [115, 151] on button "Done" at bounding box center [115, 148] width 20 height 10
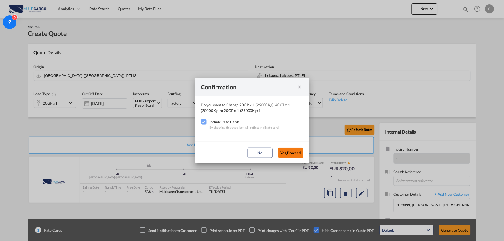
click at [287, 152] on button "Yes,Proceed" at bounding box center [290, 153] width 25 height 10
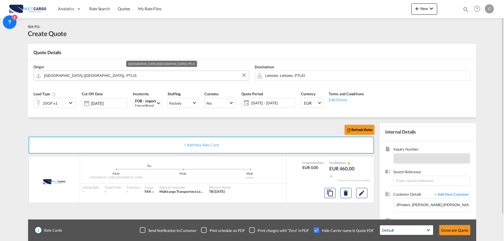
click at [89, 77] on input "[GEOGRAPHIC_DATA] ([GEOGRAPHIC_DATA]), PTLIS" at bounding box center [145, 76] width 202 height 10
click at [85, 79] on input "[GEOGRAPHIC_DATA] ([GEOGRAPHIC_DATA]), PTLIS" at bounding box center [145, 76] width 202 height 10
drag, startPoint x: 20, startPoint y: 68, endPoint x: 7, endPoint y: 67, distance: 13.7
click at [7, 67] on md-content "Analytics Reports Dashboard Rate Search Quotes My Rate Files New Quotes" at bounding box center [252, 120] width 504 height 241
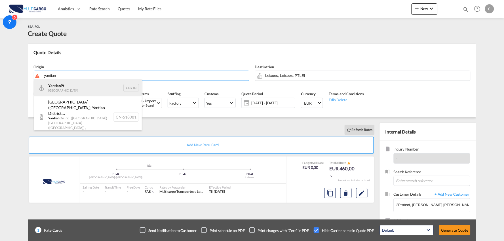
drag, startPoint x: 62, startPoint y: 88, endPoint x: 67, endPoint y: 89, distance: 5.2
click at [62, 88] on div "Yantian Pt China CNYTN" at bounding box center [88, 87] width 108 height 17
type input "Yantian Pt, CNYTN"
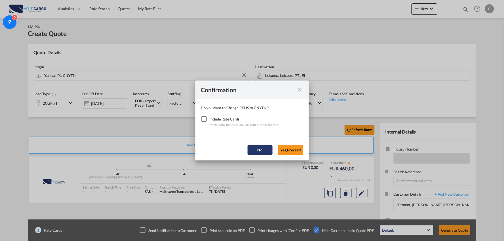
drag, startPoint x: 203, startPoint y: 119, endPoint x: 266, endPoint y: 147, distance: 69.3
click at [203, 120] on div "Checkbox No Ink" at bounding box center [204, 119] width 6 height 6
drag, startPoint x: 296, startPoint y: 149, endPoint x: 287, endPoint y: 140, distance: 12.2
click at [295, 150] on button "Yes,Proceed" at bounding box center [290, 150] width 25 height 10
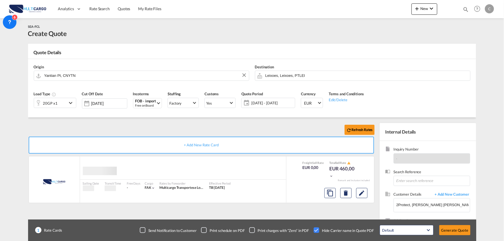
drag, startPoint x: 253, startPoint y: 132, endPoint x: 266, endPoint y: 84, distance: 50.0
click at [252, 132] on md-dialog-actions "No Yes,Proceed" at bounding box center [252, 135] width 57 height 11
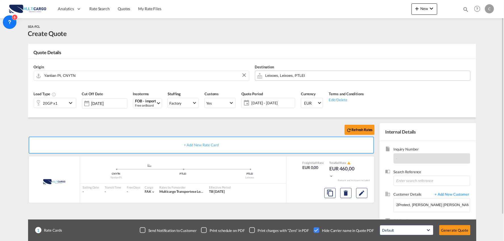
click at [270, 75] on input "Leixoes, Leixoes, PTLEI" at bounding box center [367, 76] width 202 height 10
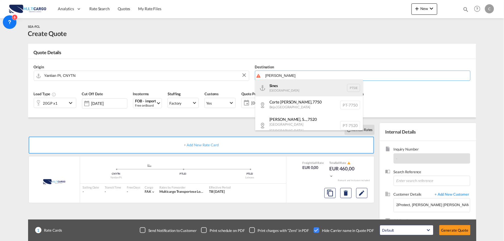
click at [274, 87] on div "Sines Portugal PTSIE" at bounding box center [309, 87] width 108 height 17
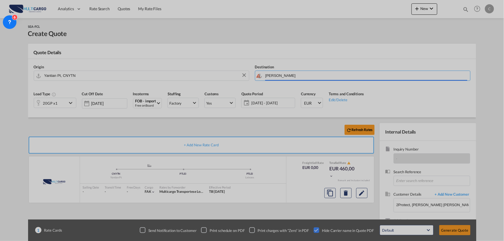
type input "Sines, PTSIE"
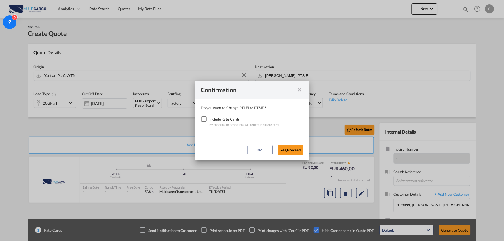
drag, startPoint x: 207, startPoint y: 117, endPoint x: 279, endPoint y: 134, distance: 74.3
click at [207, 117] on div "Checkbox No Ink" at bounding box center [204, 119] width 6 height 6
click at [287, 149] on button "Yes,Proceed" at bounding box center [290, 150] width 25 height 10
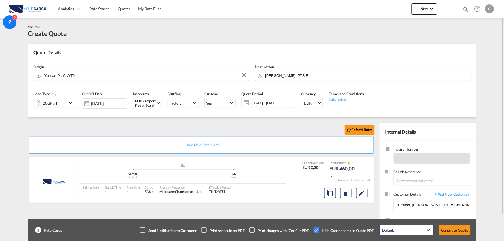
drag, startPoint x: 207, startPoint y: 127, endPoint x: 202, endPoint y: 127, distance: 5.1
click at [206, 127] on div "Refresh Rates" at bounding box center [202, 130] width 349 height 14
click at [64, 102] on div "20GP x1" at bounding box center [50, 103] width 33 height 10
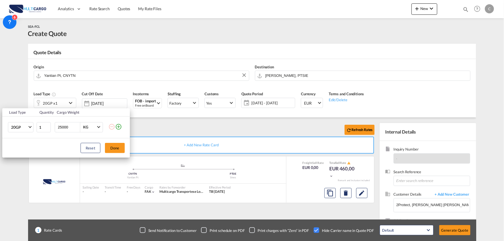
click at [185, 125] on div "Load Type Quantity Cargo Weight 20GP 20GP 40GP 40HC 45HC 20RE 40RE 40HR 20OT 40…" at bounding box center [252, 120] width 504 height 241
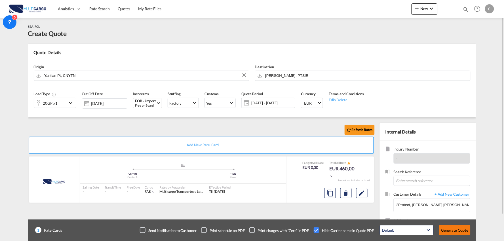
click at [458, 228] on button "Generate Quote" at bounding box center [455, 230] width 31 height 10
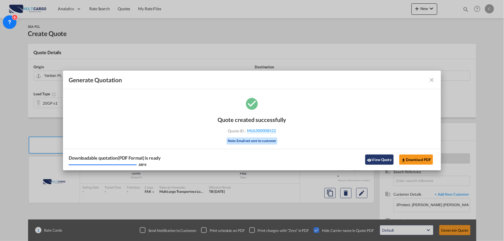
click at [386, 162] on button "View Quote" at bounding box center [380, 160] width 28 height 10
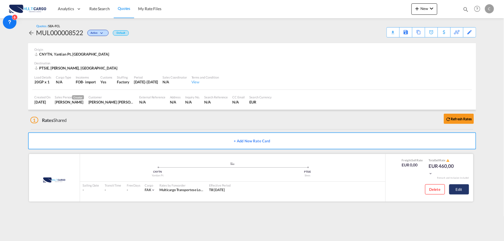
click at [463, 190] on button "Edit" at bounding box center [460, 189] width 20 height 10
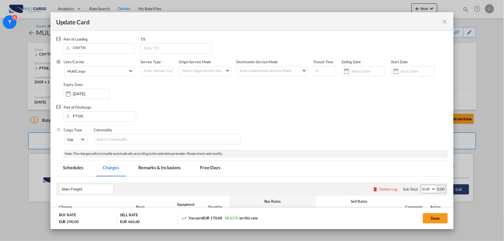
select select "per container"
select select "per B/L"
select select "per container"
select select "per B/L"
select select "per container"
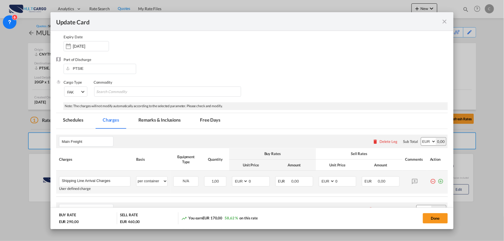
scroll to position [95, 0]
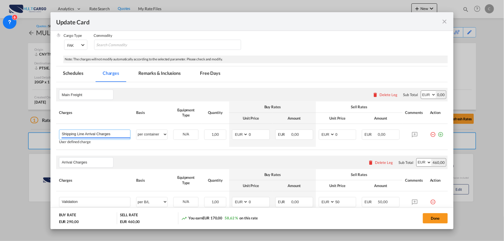
drag, startPoint x: 120, startPoint y: 135, endPoint x: -8, endPoint y: 118, distance: 128.5
click at [0, 118] on html "Analytics Reports Dashboard Rate Search Quotes My Rate Files" at bounding box center [252, 120] width 504 height 241
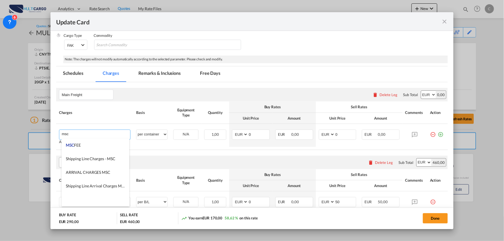
click at [94, 158] on span "Shipping Line Charges - MSC" at bounding box center [91, 158] width 50 height 5
type input "Shipping Line Charges - MSC"
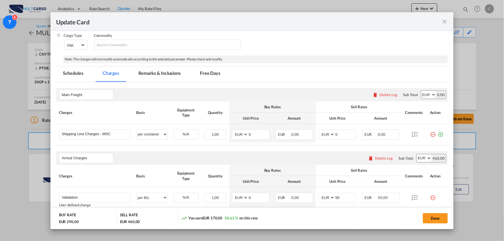
drag, startPoint x: 159, startPoint y: 149, endPoint x: 178, endPoint y: 140, distance: 20.7
click at [159, 149] on rate-modification "Main Freight Please enter leg name Leg Name Already Exists Delete Leg Sub Total…" at bounding box center [252, 181] width 392 height 199
drag, startPoint x: 345, startPoint y: 137, endPoint x: 301, endPoint y: 138, distance: 44.3
click at [304, 138] on tr "Shipping Line Charges - MSC Please Enter User Defined Charges Cannot Be Publish…" at bounding box center [252, 133] width 392 height 19
type input "348"
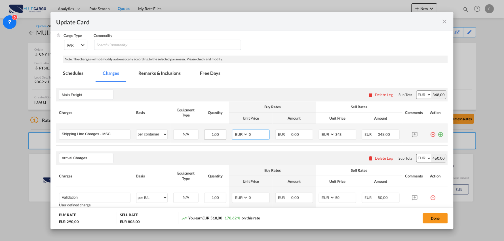
drag, startPoint x: 256, startPoint y: 133, endPoint x: 214, endPoint y: 136, distance: 41.5
click at [219, 136] on tr "Shipping Line Charges - MSC Please Enter User Defined Charges Cannot Be Publish…" at bounding box center [252, 133] width 392 height 19
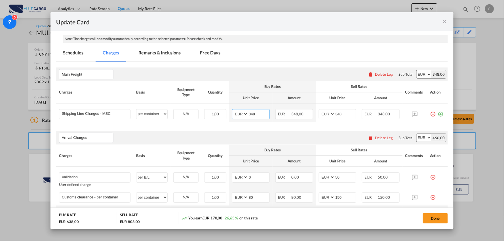
scroll to position [158, 0]
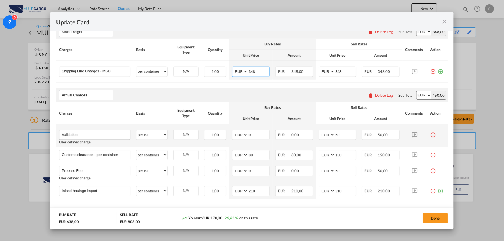
type input "348"
click at [99, 132] on input "Validation" at bounding box center [96, 134] width 69 height 9
type input "Validation + Process Fee"
drag, startPoint x: 343, startPoint y: 138, endPoint x: 304, endPoint y: 138, distance: 38.6
click at [305, 138] on tr "Validation + Process Fee Please Enter User Defined Charges Cannot Be Published …" at bounding box center [252, 135] width 392 height 23
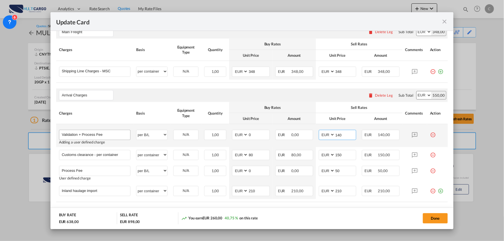
type input "140"
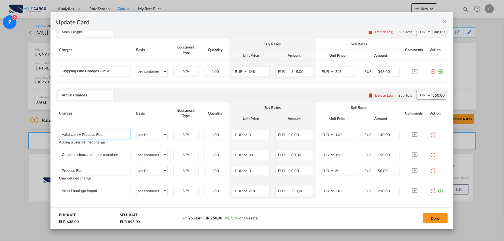
drag, startPoint x: 109, startPoint y: 136, endPoint x: -56, endPoint y: 131, distance: 164.9
click at [0, 131] on html "Analytics Reports Dashboard Rate Search Quotes My Rate Files" at bounding box center [252, 120] width 504 height 241
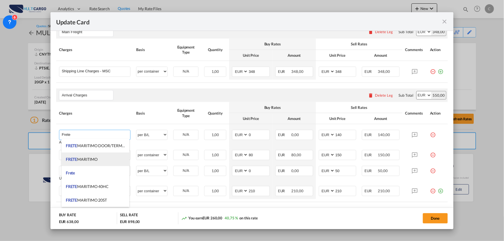
click at [86, 160] on span "FRETE MARITIMO" at bounding box center [82, 159] width 32 height 5
type input "FRETE MARITIMO"
select select "per equipment"
type input "0"
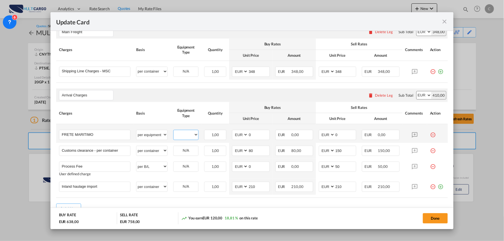
click at [189, 135] on select "20GP" at bounding box center [186, 135] width 25 height 8
select select "20GP"
click at [174, 131] on select "20GP" at bounding box center [186, 135] width 25 height 8
drag, startPoint x: 238, startPoint y: 136, endPoint x: 240, endPoint y: 132, distance: 4.1
click at [238, 136] on select "AED AFN ALL AMD ANG AOA ARS AUD AWG AZN BAM BBD BDT BGN BHD BIF BMD BND BOB BRL…" at bounding box center [240, 135] width 15 height 8
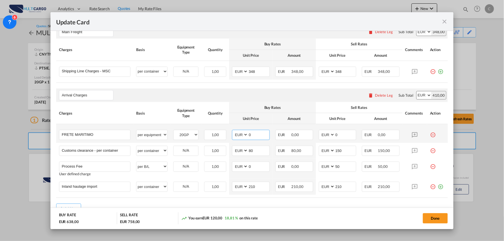
select select "string:USD"
click at [233, 131] on select "AED AFN ALL AMD ANG AOA ARS AUD AWG AZN BAM BBD BDT BGN BHD BIF BMD BND BOB BRL…" at bounding box center [240, 135] width 15 height 8
click at [106, 150] on input "Customs clearance - per container" at bounding box center [96, 150] width 69 height 9
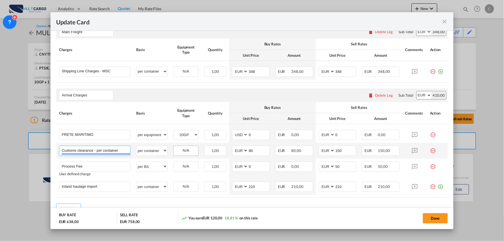
drag, startPoint x: 154, startPoint y: 152, endPoint x: 179, endPoint y: 151, distance: 25.3
click at [178, 151] on tr "Customs clearance - per container Please Enter User Defined Charges Cannot Be P…" at bounding box center [252, 151] width 392 height 16
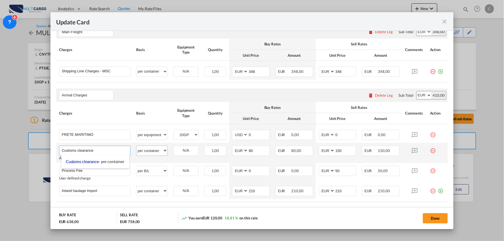
type input "Customs clearance"
drag, startPoint x: 151, startPoint y: 150, endPoint x: 153, endPoint y: 148, distance: 3.2
click at [151, 150] on select "per equipment per container per B/L per shipping bill per shipment per pallet p…" at bounding box center [152, 150] width 31 height 9
click at [137, 146] on select "per equipment per container per B/L per shipping bill per shipment per pallet p…" at bounding box center [152, 150] width 31 height 9
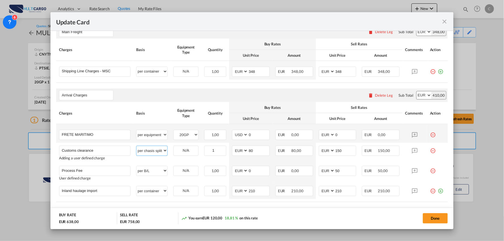
select select "per_document"
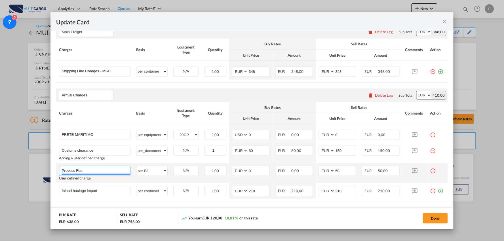
click at [112, 170] on input "Process Fee" at bounding box center [96, 170] width 69 height 9
type input "Process Fee + Validation"
drag, startPoint x: 322, startPoint y: 171, endPoint x: 310, endPoint y: 167, distance: 12.7
click at [316, 169] on td "AED AFN ALL AMD ANG AOA ARS AUD AWG AZN BAM BBD BDT BGN BHD BIF BMD BND BOB BRL…" at bounding box center [337, 173] width 43 height 20
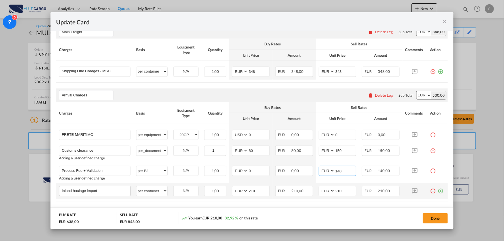
type input "140"
drag, startPoint x: 103, startPoint y: 191, endPoint x: -66, endPoint y: 179, distance: 169.8
click at [0, 179] on html "Analytics Reports Dashboard Rate Search Quotes My Rate Files" at bounding box center [252, 120] width 504 height 241
type input "e"
type input "Entrega Sines - Cacem"
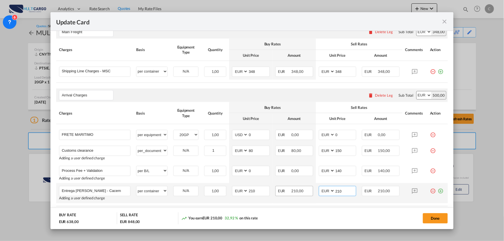
drag, startPoint x: 344, startPoint y: 190, endPoint x: 302, endPoint y: 192, distance: 42.3
click at [304, 194] on tr "Entrega Sines - Cacem Please Enter User Defined Charges Cannot Be Published Add…" at bounding box center [252, 193] width 392 height 20
type input "475"
drag, startPoint x: 258, startPoint y: 188, endPoint x: 206, endPoint y: 191, distance: 52.0
click at [219, 191] on tr "Entrega Sines - Cacem Please Enter User Defined Charges Cannot Be Published Add…" at bounding box center [252, 193] width 392 height 20
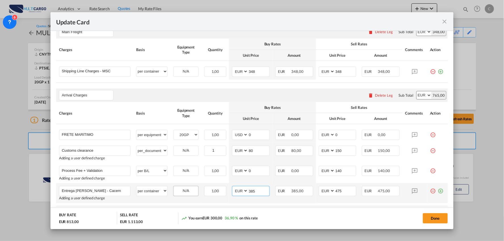
drag, startPoint x: 249, startPoint y: 189, endPoint x: 190, endPoint y: 188, distance: 59.0
click at [189, 190] on tr "Entrega Sines - Cacem Please Enter User Defined Charges Cannot Be Published Add…" at bounding box center [252, 193] width 392 height 20
type input "385"
drag, startPoint x: 255, startPoint y: 137, endPoint x: 226, endPoint y: 138, distance: 29.0
click at [226, 138] on tr "FRETE MARITIMO Please Enter User Defined Charges Cannot Be Published per equipm…" at bounding box center [252, 133] width 392 height 19
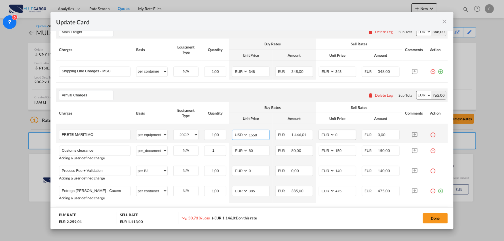
type input "1550"
click at [347, 138] on input "0" at bounding box center [345, 134] width 21 height 9
drag, startPoint x: 344, startPoint y: 138, endPoint x: 312, endPoint y: 137, distance: 31.8
click at [316, 137] on td "AED AFN ALL AMD ANG AOA ARS AUD AWG AZN BAM BBD BDT BGN BHD BIF BMD BND BOB BRL…" at bounding box center [337, 133] width 43 height 19
click at [315, 93] on div "Arrival Charges Please enter leg name Leg Name Already Exists Delete Leg Sub To…" at bounding box center [252, 96] width 392 height 14
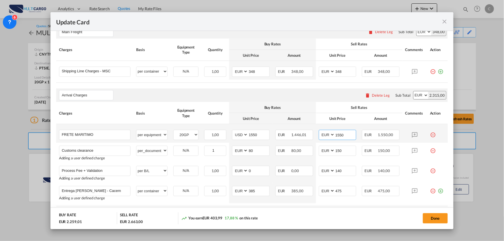
drag, startPoint x: 347, startPoint y: 134, endPoint x: 318, endPoint y: 132, distance: 28.7
click at [319, 132] on md-input-container "AED AFN ALL AMD ANG AOA ARS AUD AWG AZN BAM BBD BDT BGN BHD BIF BMD BND BOB BRL…" at bounding box center [338, 135] width 38 height 10
type input "1595"
click at [331, 215] on div "Done" at bounding box center [373, 219] width 150 height 12
click at [439, 216] on button "Done" at bounding box center [435, 218] width 25 height 10
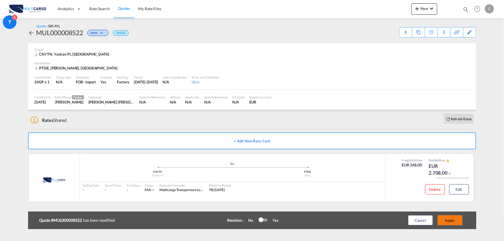
click at [454, 221] on button "Apply" at bounding box center [450, 220] width 25 height 10
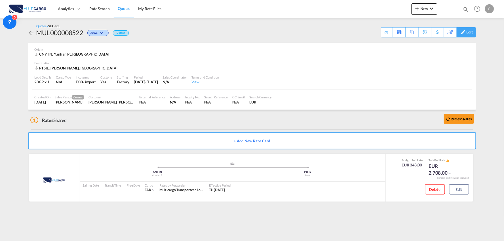
click at [472, 34] on div "Edit" at bounding box center [470, 33] width 7 height 10
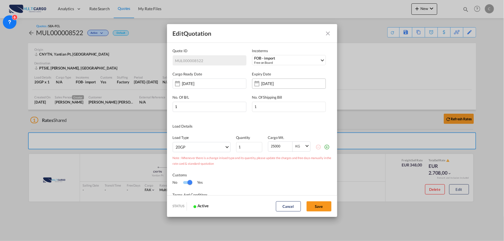
scroll to position [0, 0]
click at [262, 84] on input "11 Sep 2026" at bounding box center [280, 83] width 36 height 5
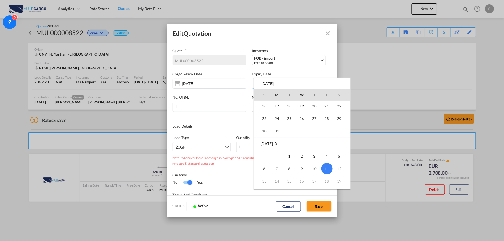
scroll to position [871, 0]
click at [282, 82] on div "S M T W T F S May 2026 1 2 3 4 5 6 7 8 9 10 11 12 13 14 15 16 17 18 19 20 21 22…" at bounding box center [302, 134] width 97 height 112
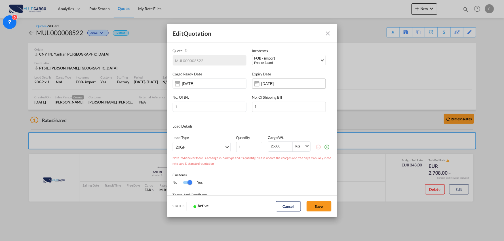
click at [287, 82] on input "11 Sep 2026" at bounding box center [280, 83] width 36 height 5
click at [269, 83] on input "11 Sep 2026" at bounding box center [280, 83] width 36 height 5
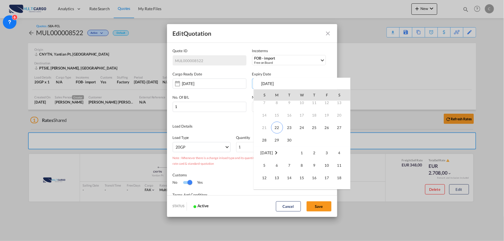
scroll to position [63, 0]
click at [289, 145] on span "14" at bounding box center [289, 144] width 11 height 11
type input "14 Oct 2025"
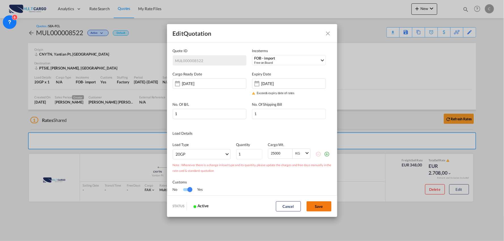
click at [321, 206] on button "Save" at bounding box center [319, 206] width 25 height 10
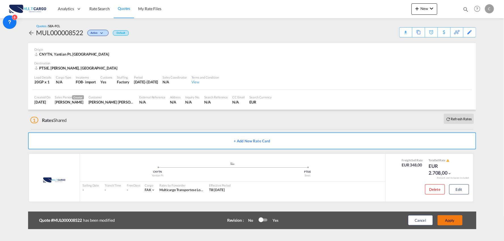
click at [454, 220] on button "Apply" at bounding box center [450, 220] width 25 height 10
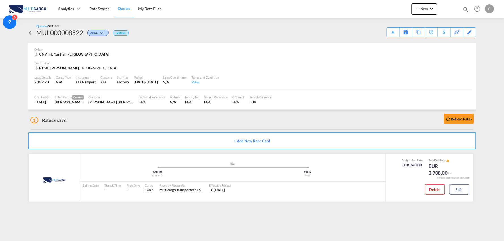
click at [456, 56] on div "CNYTN, Yantian Pt, [GEOGRAPHIC_DATA]" at bounding box center [252, 54] width 435 height 5
click at [471, 32] on div "Edit" at bounding box center [470, 33] width 7 height 10
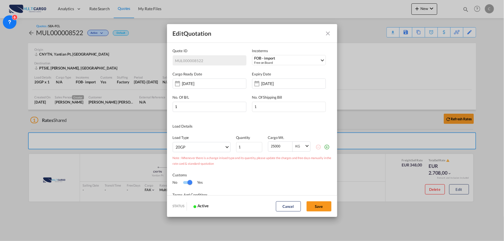
scroll to position [0, 0]
click at [323, 207] on button "Save" at bounding box center [319, 206] width 25 height 10
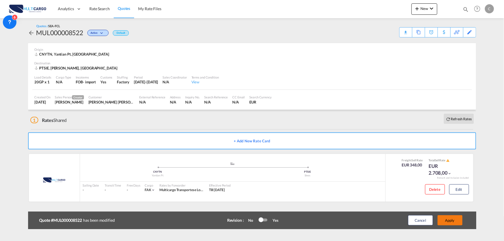
click at [457, 219] on button "Apply" at bounding box center [450, 220] width 25 height 10
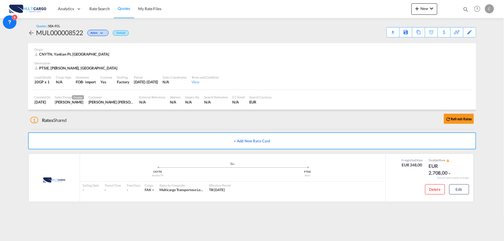
click at [0, 0] on div "Download Quote" at bounding box center [0, 0] width 0 height 0
click at [77, 127] on div "1 Rates Shared Refresh Rates" at bounding box center [253, 119] width 446 height 18
click at [470, 34] on div "Edit" at bounding box center [470, 33] width 7 height 10
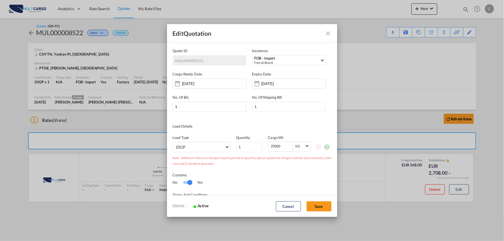
click at [330, 34] on md-icon "Close dialog" at bounding box center [328, 33] width 7 height 7
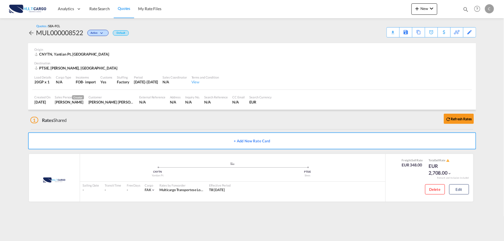
click at [459, 187] on button "Edit" at bounding box center [460, 189] width 20 height 10
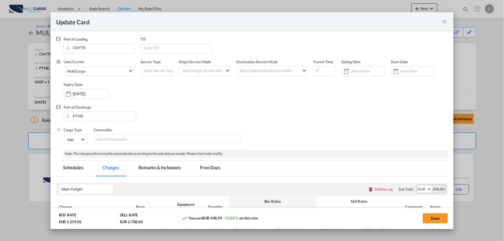
select select "per container"
select select "per equipment"
select select "per_document"
select select "per B/L"
select select "per container"
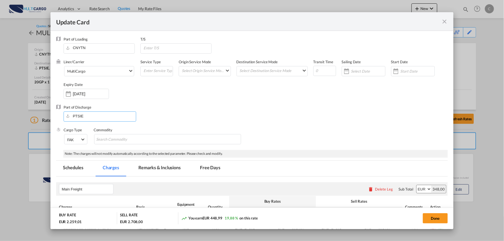
drag, startPoint x: 91, startPoint y: 119, endPoint x: 56, endPoint y: 115, distance: 35.2
click at [56, 115] on div "Port of Discharge PTSIE" at bounding box center [252, 116] width 392 height 23
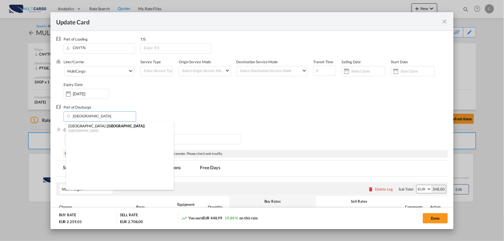
click at [76, 130] on div "[GEOGRAPHIC_DATA]" at bounding box center [118, 131] width 100 height 4
type input "[GEOGRAPHIC_DATA] ([GEOGRAPHIC_DATA]), PTLIS"
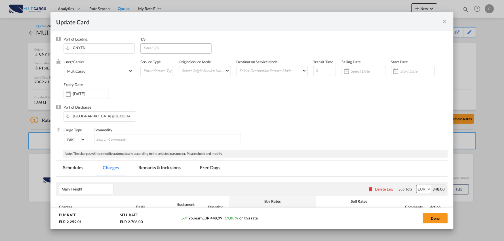
click at [158, 52] on md-input-container "Update CardPort of ..." at bounding box center [175, 48] width 71 height 10
click at [157, 46] on input "Update CardPort of ..." at bounding box center [177, 48] width 68 height 9
type input "RTM"
click at [206, 119] on div "Port of Discharge Lisbon (Lisboa), PTLIS" at bounding box center [252, 116] width 392 height 23
click at [432, 220] on button "Done" at bounding box center [435, 218] width 25 height 10
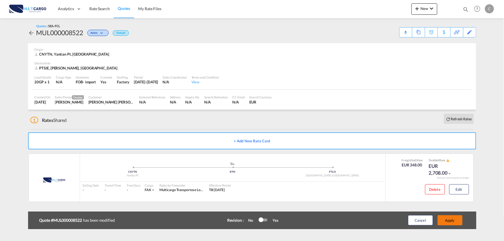
click at [453, 221] on button "Apply" at bounding box center [450, 220] width 25 height 10
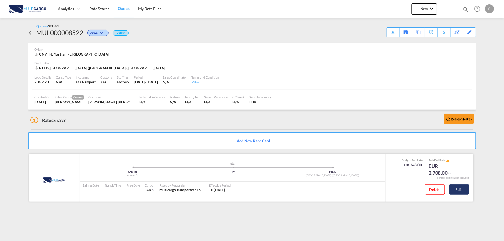
click at [467, 189] on button "Edit" at bounding box center [460, 189] width 20 height 10
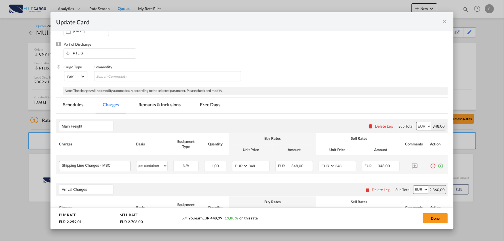
scroll to position [32, 0]
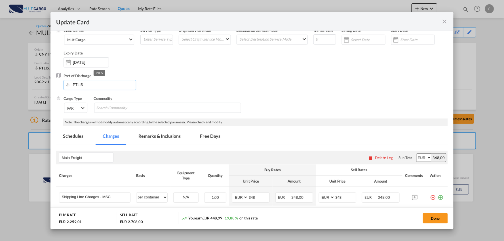
drag, startPoint x: 95, startPoint y: 83, endPoint x: 63, endPoint y: 83, distance: 32.1
click at [64, 83] on md-input-container "PTLIS" at bounding box center [100, 85] width 73 height 10
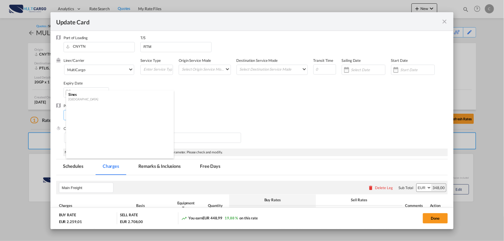
scroll to position [0, 0]
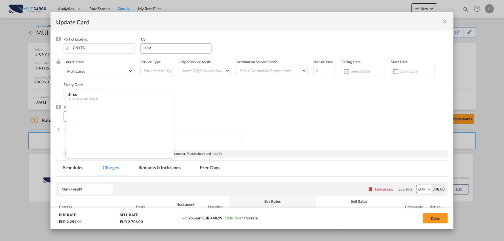
type input "SINES"
drag, startPoint x: 155, startPoint y: 51, endPoint x: 134, endPoint y: 47, distance: 21.6
click at [134, 47] on div "Port of Loading CNYTN T/S RTM" at bounding box center [256, 48] width 385 height 23
click at [211, 105] on div "Port of Discharge SINES" at bounding box center [252, 116] width 392 height 23
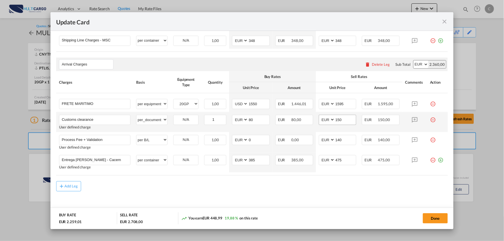
scroll to position [189, 0]
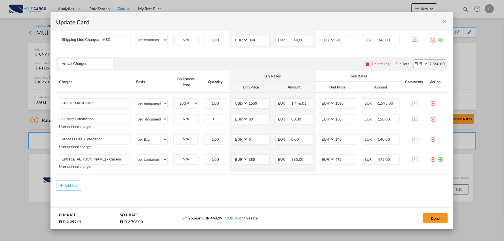
click at [421, 219] on div "Done" at bounding box center [373, 219] width 150 height 12
click at [445, 218] on button "Done" at bounding box center [435, 218] width 25 height 10
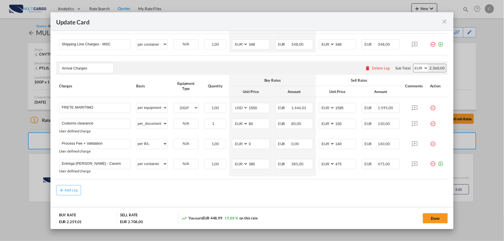
scroll to position [0, 0]
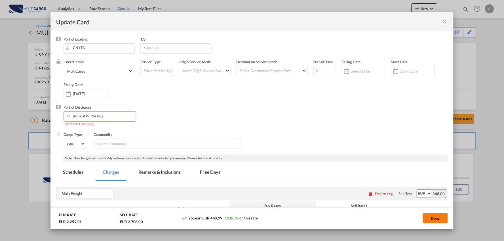
click at [432, 222] on button "Done" at bounding box center [435, 218] width 25 height 10
click at [100, 117] on input "SINES" at bounding box center [101, 116] width 70 height 9
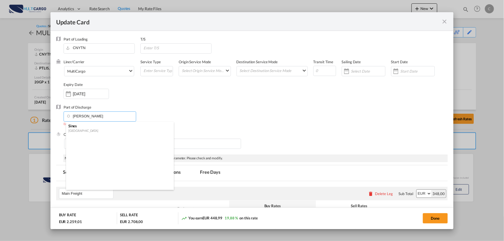
click at [79, 129] on div "[GEOGRAPHIC_DATA]" at bounding box center [118, 131] width 100 height 4
type input "Sines, PTSIE"
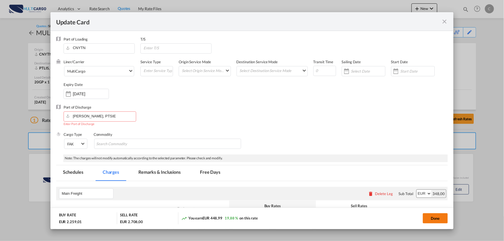
click at [429, 218] on button "Done" at bounding box center [435, 218] width 25 height 10
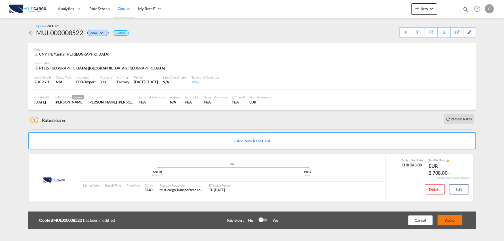
click at [458, 221] on button "Apply" at bounding box center [450, 220] width 25 height 10
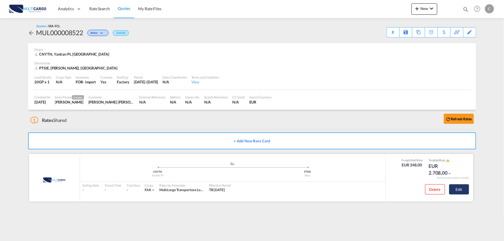
click at [464, 188] on button "Edit" at bounding box center [460, 189] width 20 height 10
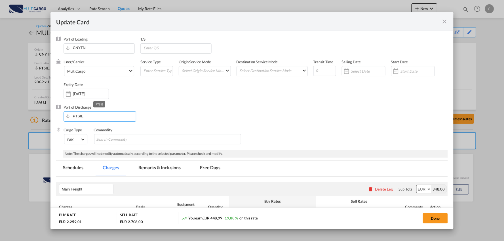
drag, startPoint x: 85, startPoint y: 116, endPoint x: 30, endPoint y: 112, distance: 56.0
click at [32, 114] on div "Update Card Port of [GEOGRAPHIC_DATA] CNYTN T/S Liner/Carrier MultiCargo Atlant…" at bounding box center [252, 120] width 504 height 241
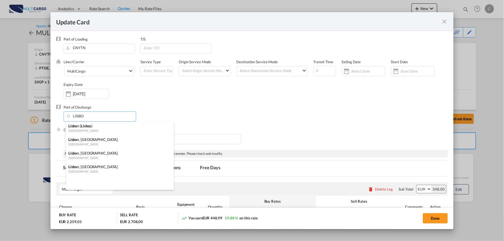
click at [78, 127] on div "Lisbo n ( Lisbo a)" at bounding box center [118, 125] width 100 height 5
type input "[GEOGRAPHIC_DATA] ([GEOGRAPHIC_DATA]), PTLIS"
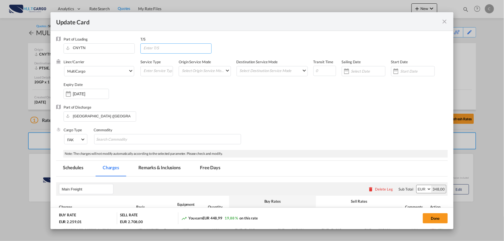
click at [165, 51] on input "Update Card Port ..." at bounding box center [177, 48] width 68 height 9
drag, startPoint x: 165, startPoint y: 51, endPoint x: 123, endPoint y: 46, distance: 42.2
click at [123, 47] on div "Port of Loading CNYTN T/S RTM" at bounding box center [256, 48] width 385 height 23
type input "Rotterdam"
click at [211, 115] on div "Port of Discharge Lisbon (Lisboa), PTLIS" at bounding box center [252, 116] width 392 height 23
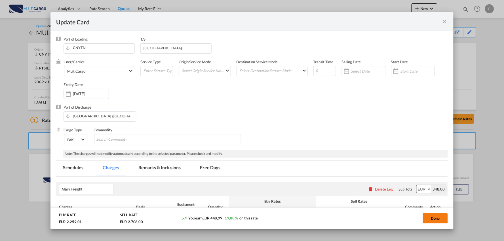
click at [438, 219] on button "Done" at bounding box center [435, 218] width 25 height 10
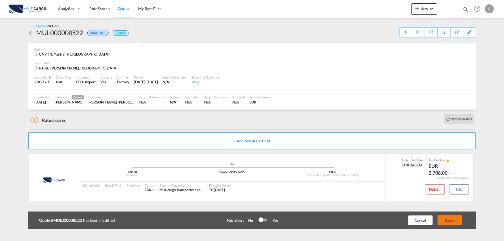
click at [457, 219] on button "Apply" at bounding box center [450, 220] width 25 height 10
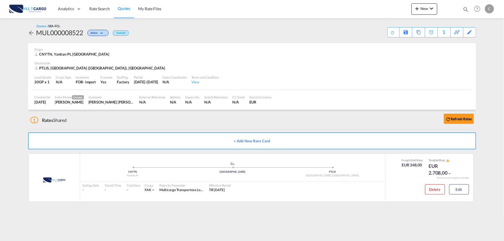
click at [137, 126] on div "1 Rates Shared Refresh Rates" at bounding box center [253, 119] width 446 height 18
click at [191, 122] on div "1 Rates Shared Refresh Rates" at bounding box center [253, 119] width 446 height 18
click at [389, 32] on div "Download Quote" at bounding box center [382, 32] width 29 height 9
click at [465, 191] on button "Edit" at bounding box center [460, 189] width 20 height 10
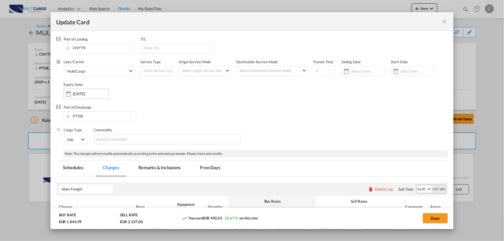
select select "per container"
select select "per equipment"
select select "per_document"
select select "per B/L"
select select "per container"
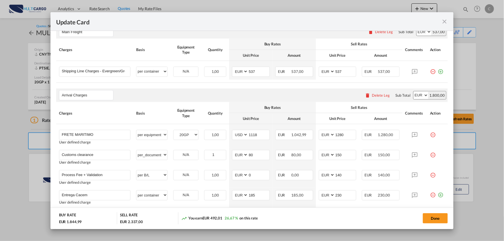
scroll to position [63, 0]
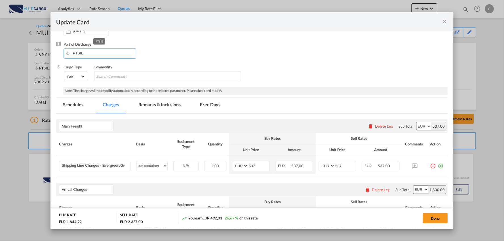
click at [40, 55] on div "Update Card Port of [GEOGRAPHIC_DATA] CNYTN T/S Liner/Carrier MultiCargo Atlant…" at bounding box center [252, 120] width 504 height 241
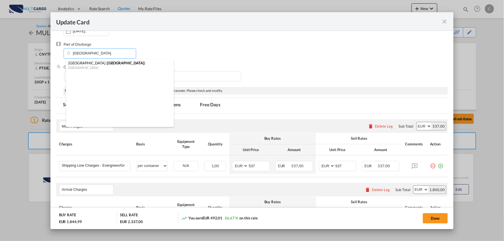
click at [78, 70] on div "[GEOGRAPHIC_DATA]" at bounding box center [118, 68] width 100 height 4
type input "[GEOGRAPHIC_DATA] ([GEOGRAPHIC_DATA]), PTLIS"
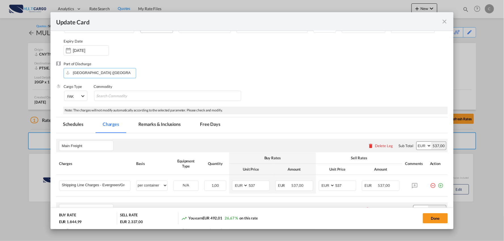
scroll to position [0, 0]
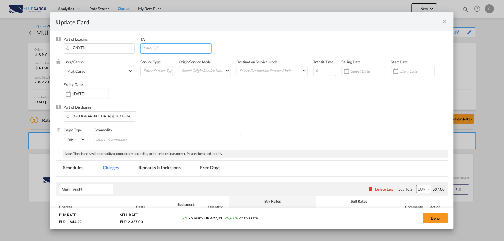
click at [157, 50] on input "Update CardPort of ..." at bounding box center [177, 48] width 68 height 9
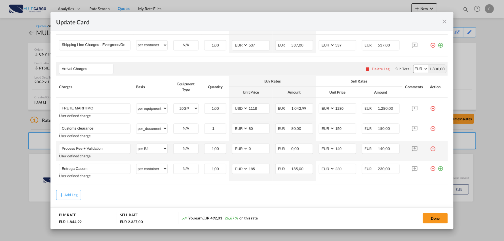
scroll to position [197, 0]
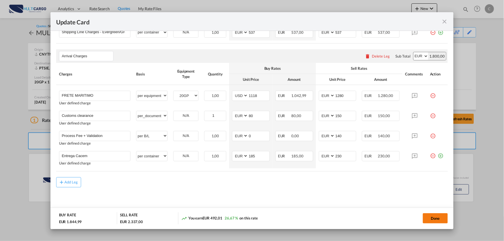
type input "[GEOGRAPHIC_DATA]"
click at [436, 217] on button "Done" at bounding box center [435, 218] width 25 height 10
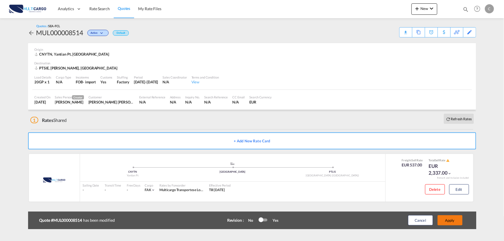
click at [452, 220] on button "Apply" at bounding box center [450, 220] width 25 height 10
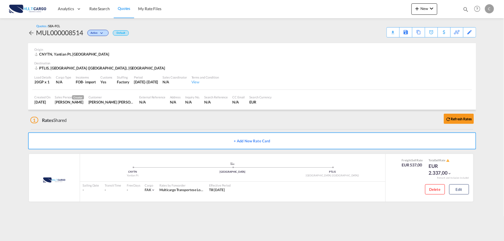
click at [0, 0] on div "Download Quote" at bounding box center [0, 0] width 0 height 0
